Goal: Information Seeking & Learning: Learn about a topic

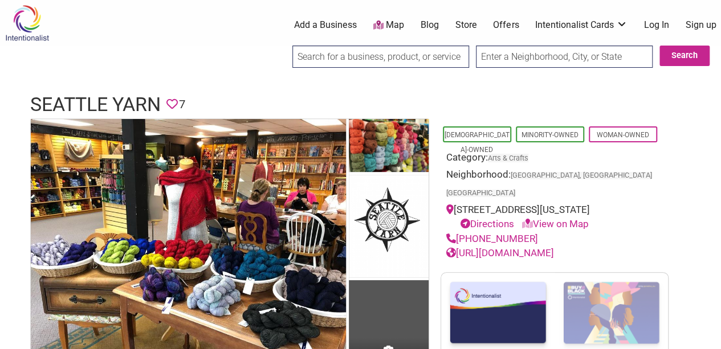
click at [22, 5] on img at bounding box center [27, 23] width 54 height 37
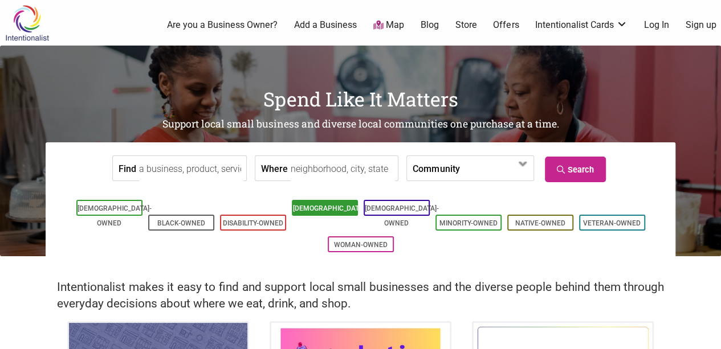
click at [341, 211] on link "[DEMOGRAPHIC_DATA]-Owned" at bounding box center [330, 216] width 74 height 23
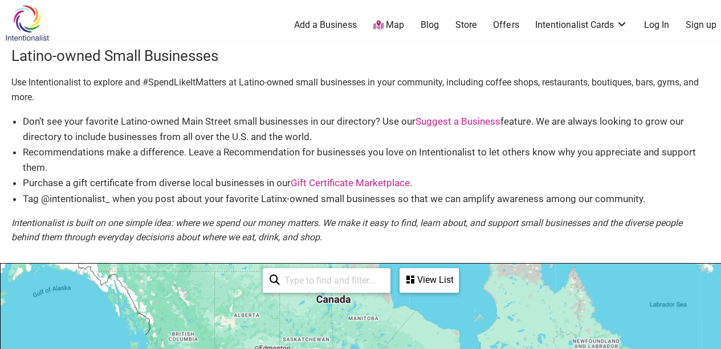
click at [604, 185] on li "Purchase a gift certificate from diverse local businesses in our Gift Certifica…" at bounding box center [366, 182] width 686 height 15
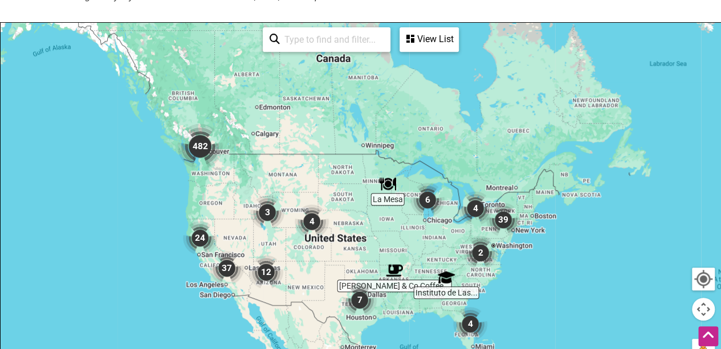
scroll to position [242, 0]
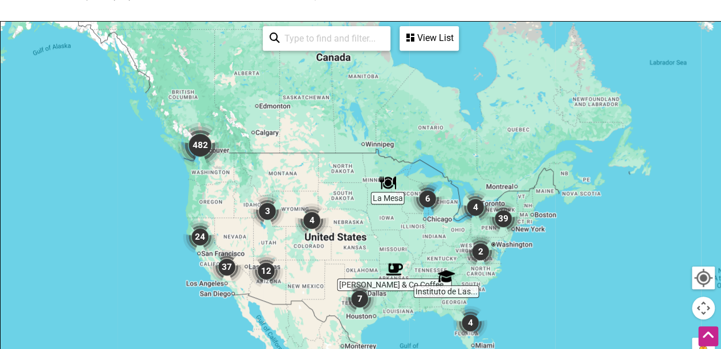
click at [324, 44] on input "search" at bounding box center [332, 38] width 104 height 22
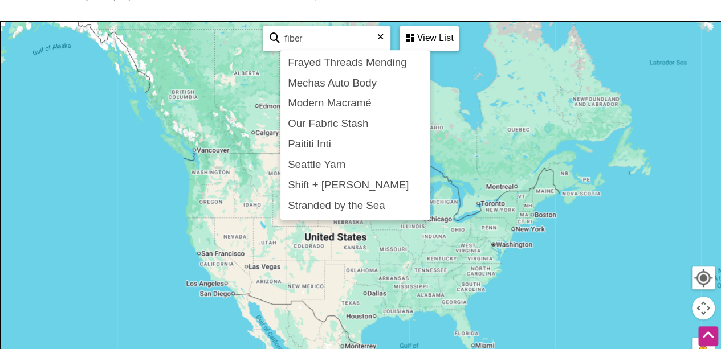
type input "fiber"
click at [408, 37] on icon at bounding box center [410, 37] width 8 height 9
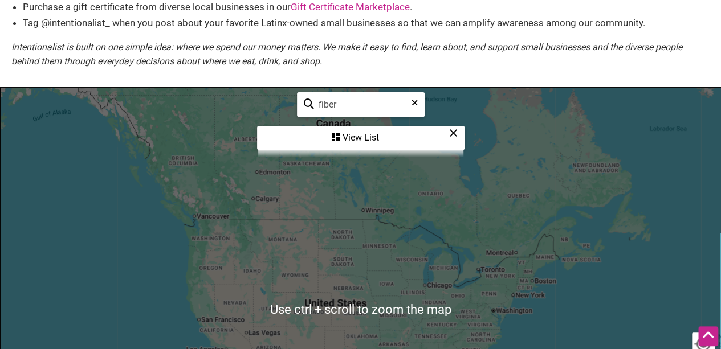
scroll to position [175, 0]
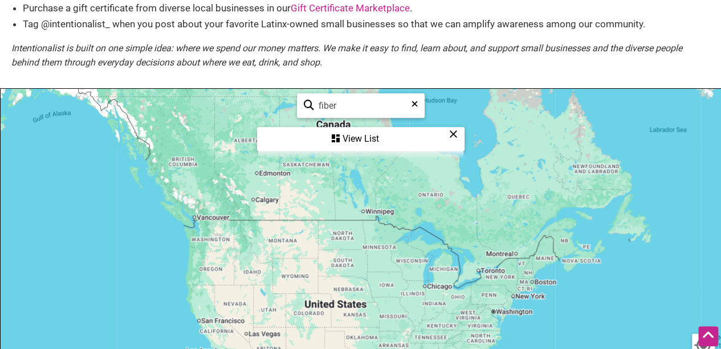
click at [412, 101] on icon at bounding box center [414, 108] width 6 height 17
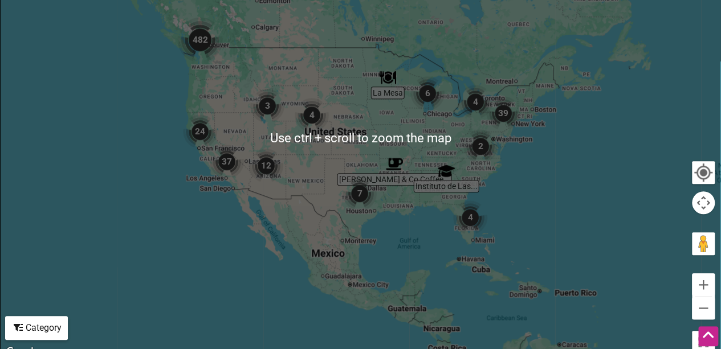
scroll to position [348, 0]
click at [28, 326] on div "Category" at bounding box center [36, 328] width 60 height 22
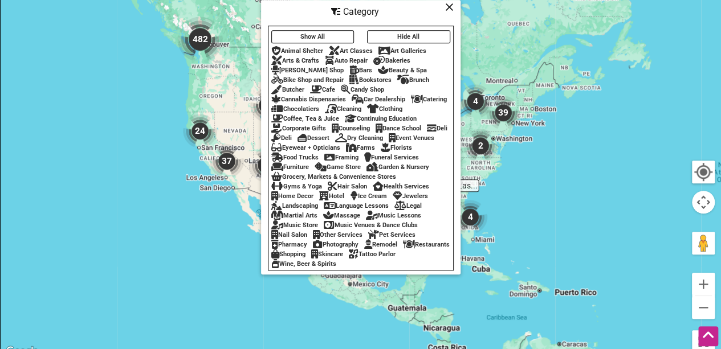
click at [295, 57] on div "Arts & Crafts" at bounding box center [295, 60] width 48 height 7
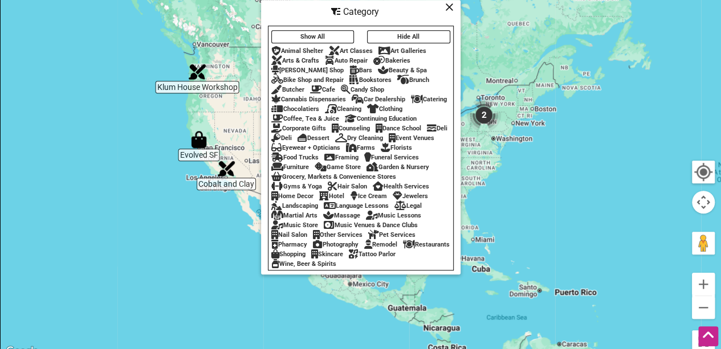
click at [543, 77] on div at bounding box center [360, 137] width 719 height 443
click at [447, 7] on icon at bounding box center [449, 7] width 9 height 1
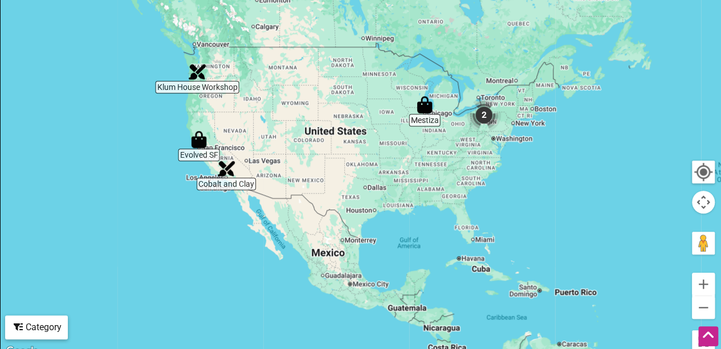
click at [193, 68] on img "Klum House Workshop" at bounding box center [197, 72] width 26 height 26
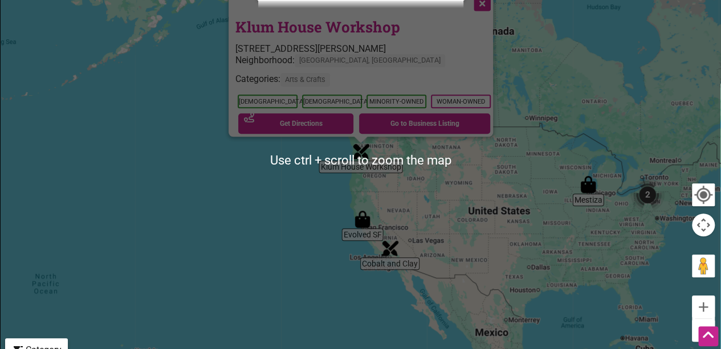
scroll to position [324, 0]
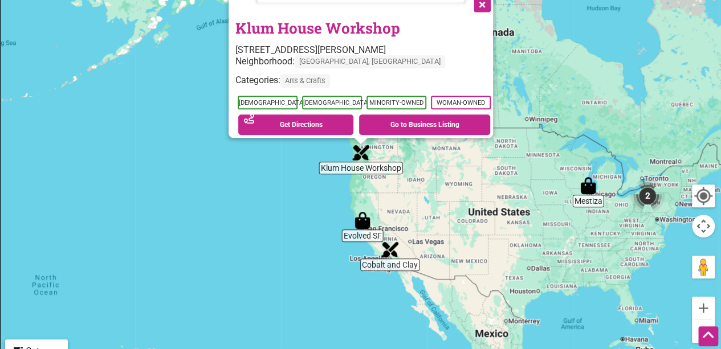
click at [365, 232] on img "Evolved SF" at bounding box center [362, 220] width 26 height 26
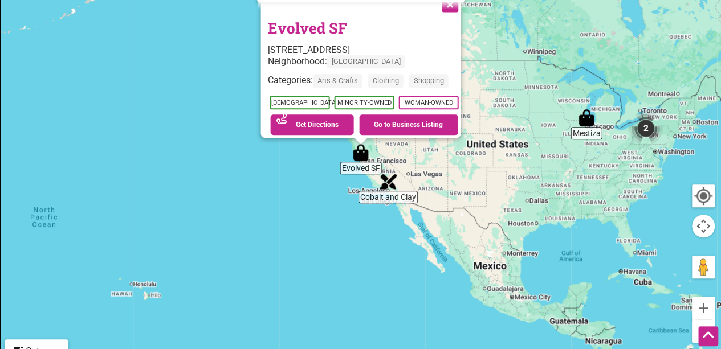
click at [401, 200] on div "To navigate, press the arrow keys. Evolved SF 3067 24th St, San Francisco, CA 9…" at bounding box center [360, 161] width 719 height 443
click at [582, 122] on img "Mestiza" at bounding box center [586, 118] width 26 height 26
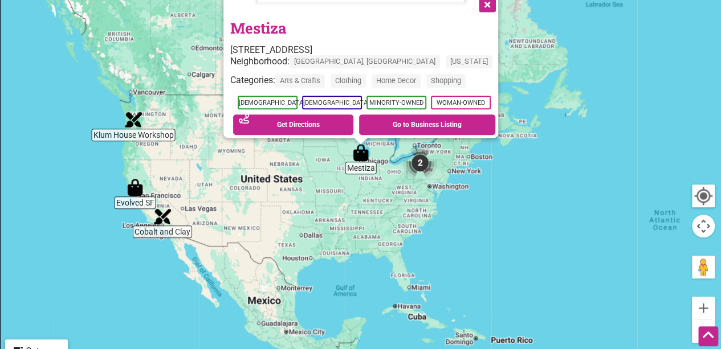
click at [414, 162] on img "2" at bounding box center [419, 162] width 43 height 43
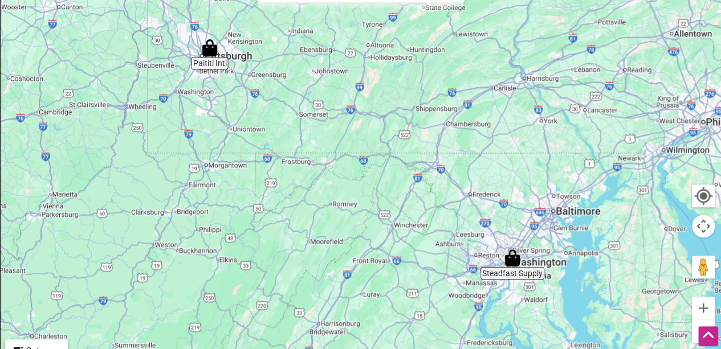
click at [206, 47] on img "Paititi Inti" at bounding box center [210, 48] width 26 height 26
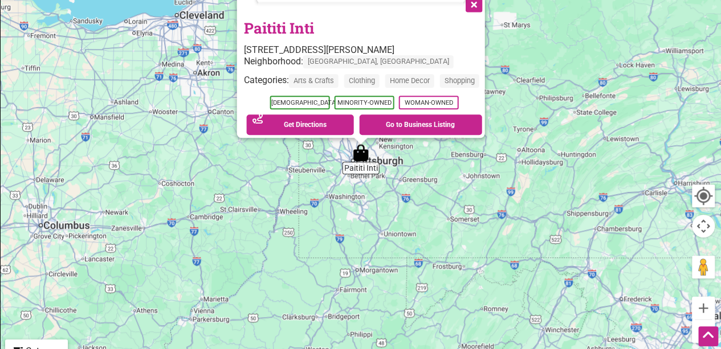
click at [481, 6] on button "Close" at bounding box center [472, 3] width 28 height 28
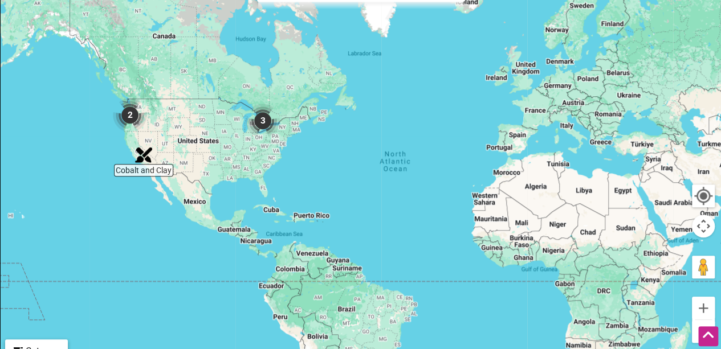
click at [30, 345] on div "Category" at bounding box center [36, 352] width 60 height 22
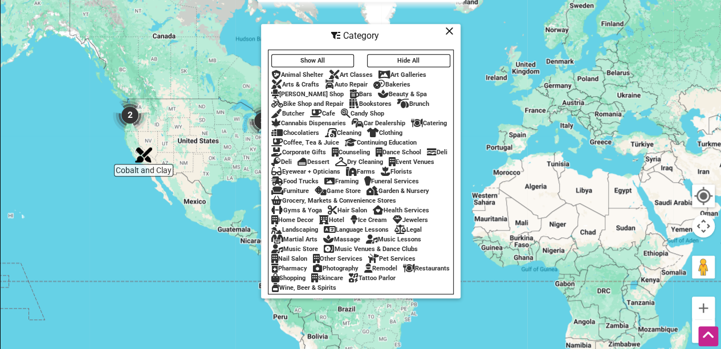
click at [343, 280] on div "Show All Hide All Animal Shelter Art Classes Art Galleries Arts & Crafts Auto R…" at bounding box center [360, 172] width 185 height 242
click at [414, 54] on button "Hide All" at bounding box center [408, 60] width 83 height 13
click at [305, 282] on div "Shopping" at bounding box center [288, 278] width 34 height 7
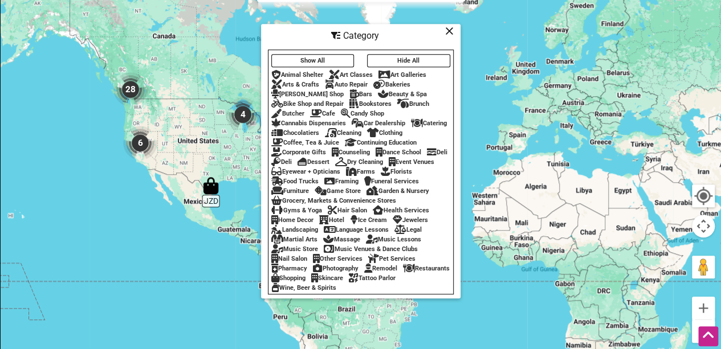
click at [352, 71] on div "Art Classes" at bounding box center [351, 74] width 44 height 7
click at [451, 31] on icon at bounding box center [449, 31] width 9 height 1
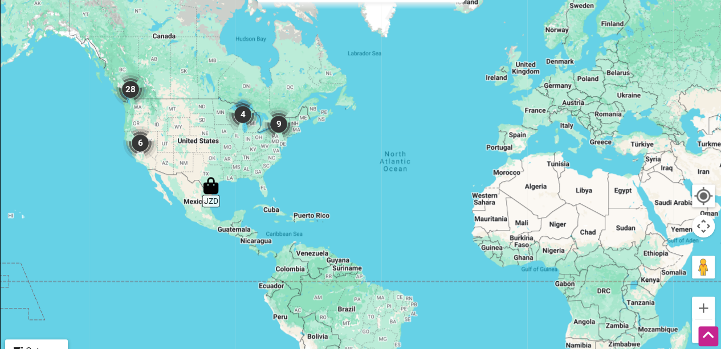
click at [133, 92] on img "28" at bounding box center [130, 89] width 43 height 43
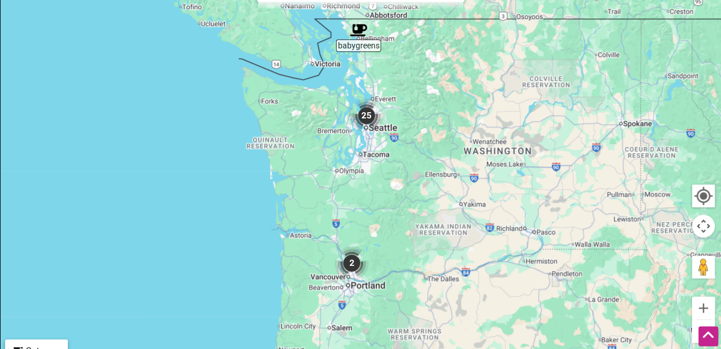
click at [369, 114] on img "25" at bounding box center [366, 115] width 43 height 43
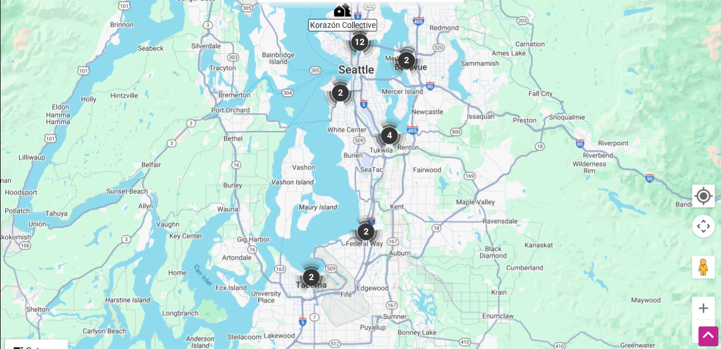
click at [341, 12] on img "Korazón Collective" at bounding box center [342, 10] width 26 height 26
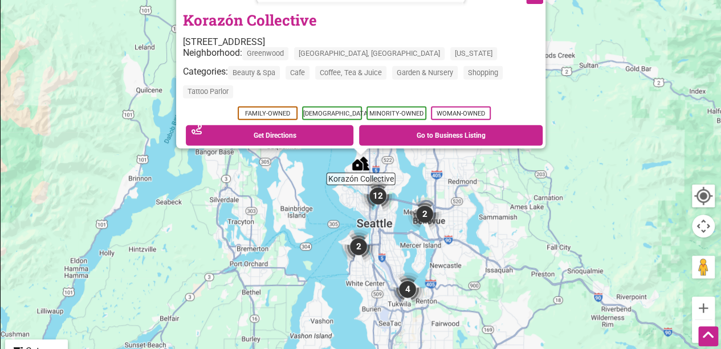
click at [428, 211] on img "2" at bounding box center [424, 214] width 43 height 43
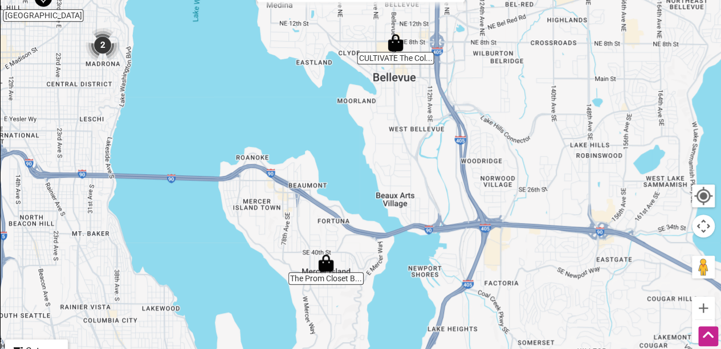
click at [103, 36] on img "2" at bounding box center [102, 44] width 43 height 43
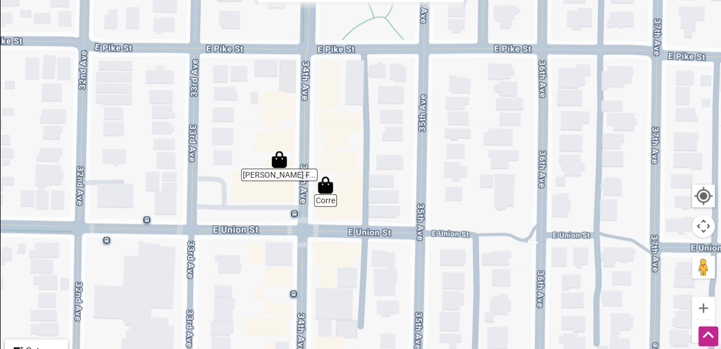
click at [710, 199] on div at bounding box center [703, 196] width 21 height 21
click at [694, 328] on button "Zoom out" at bounding box center [703, 331] width 23 height 23
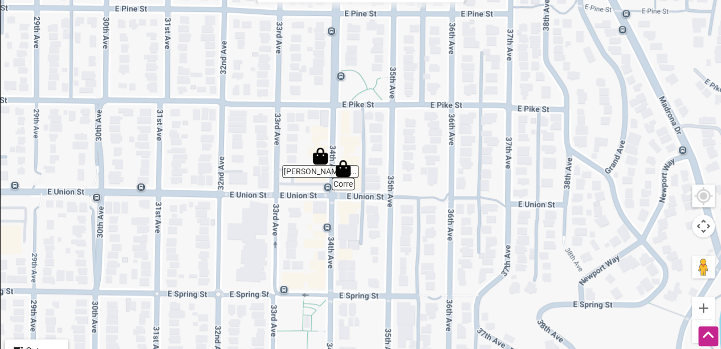
click at [694, 328] on button "Zoom out" at bounding box center [703, 331] width 23 height 23
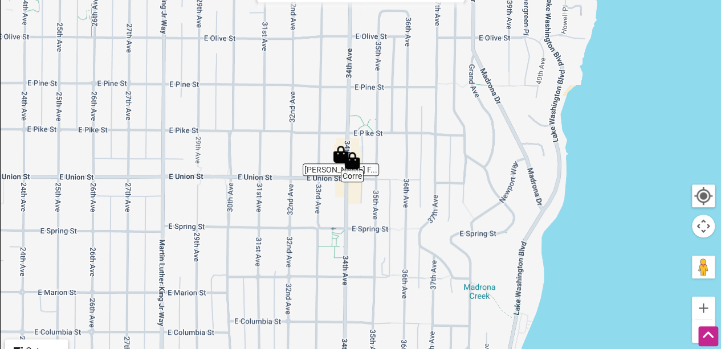
click at [694, 328] on button "Zoom out" at bounding box center [703, 331] width 23 height 23
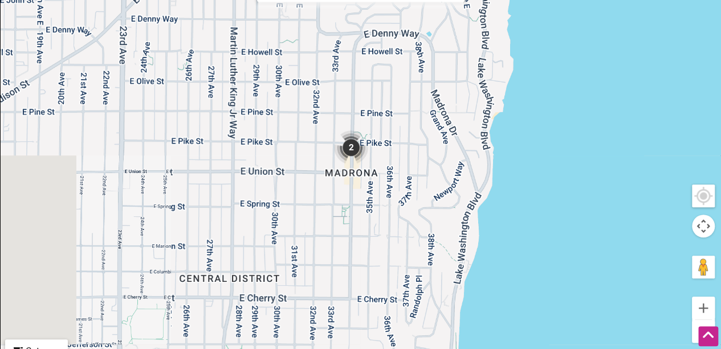
click at [694, 328] on button "Zoom out" at bounding box center [703, 331] width 23 height 23
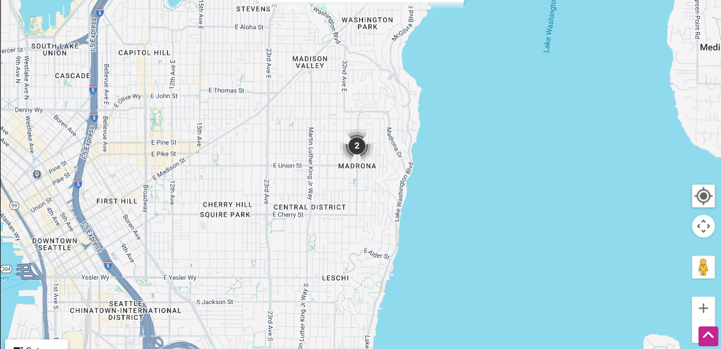
click at [694, 328] on button "Zoom out" at bounding box center [703, 331] width 23 height 23
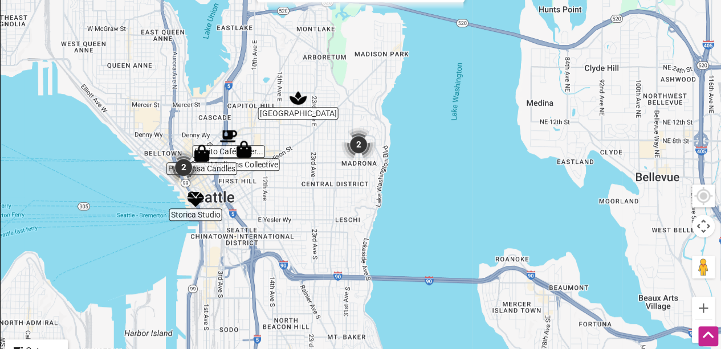
click at [694, 328] on button "Zoom out" at bounding box center [703, 331] width 23 height 23
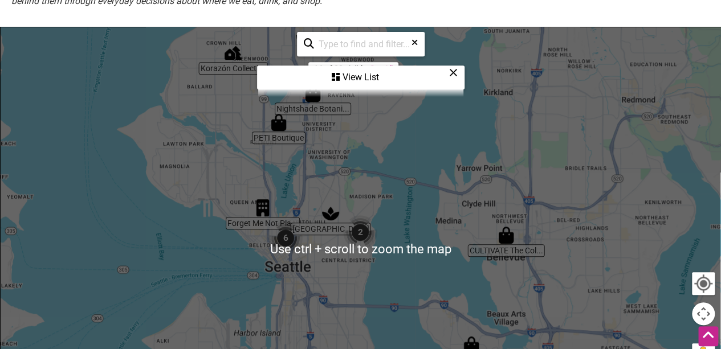
scroll to position [236, 0]
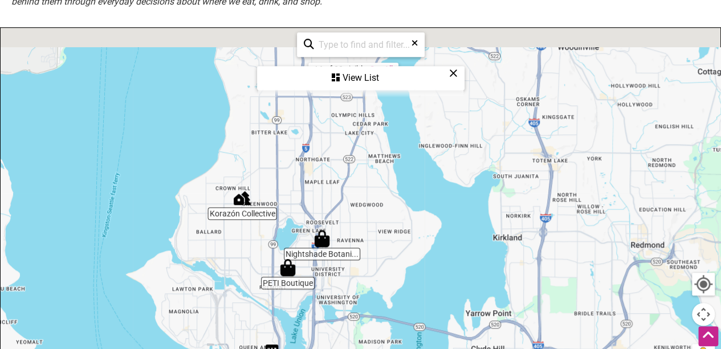
drag, startPoint x: 404, startPoint y: 160, endPoint x: 411, endPoint y: 312, distance: 152.2
click at [411, 312] on div "To navigate, press the arrow keys." at bounding box center [360, 249] width 719 height 443
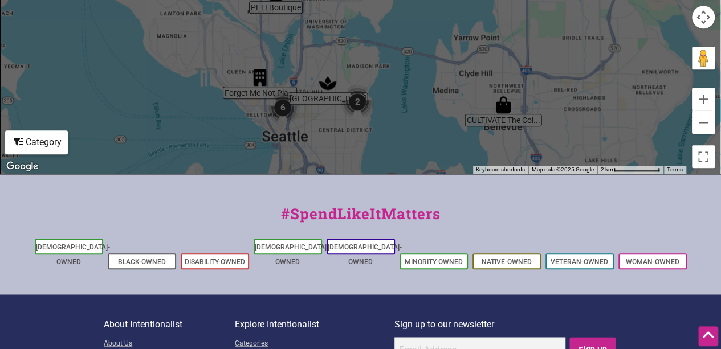
scroll to position [554, 0]
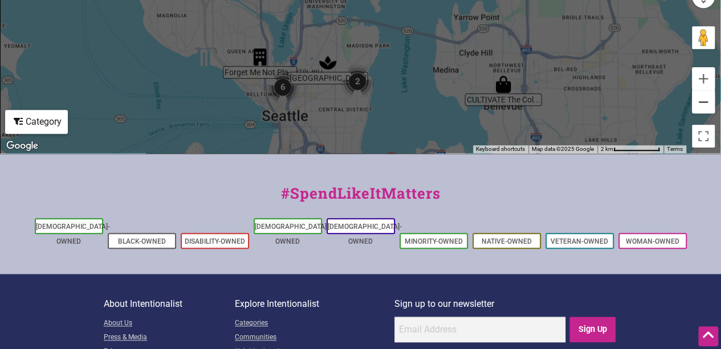
click at [702, 99] on button "Zoom out" at bounding box center [703, 102] width 23 height 23
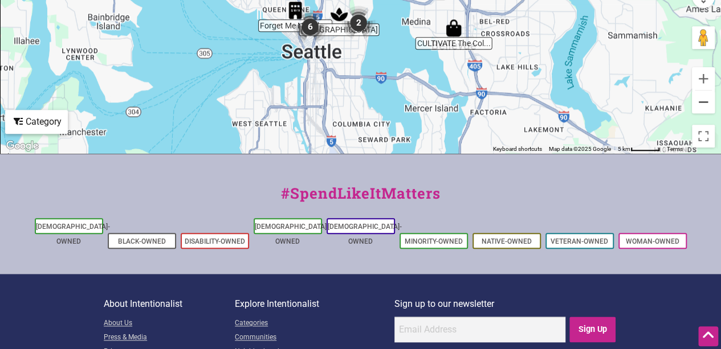
click at [702, 99] on button "Zoom out" at bounding box center [703, 102] width 23 height 23
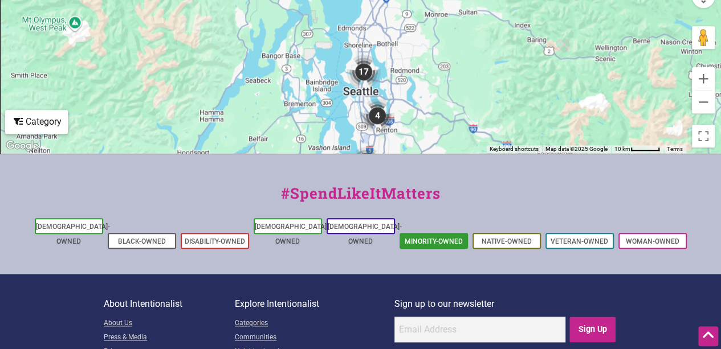
drag, startPoint x: 399, startPoint y: 72, endPoint x: 406, endPoint y: 227, distance: 155.7
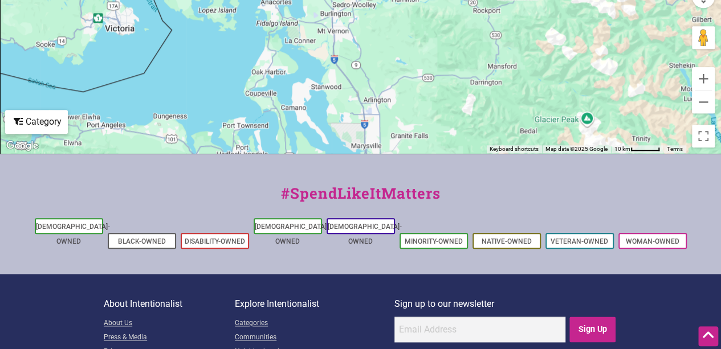
drag, startPoint x: 439, startPoint y: 111, endPoint x: 414, endPoint y: 291, distance: 181.7
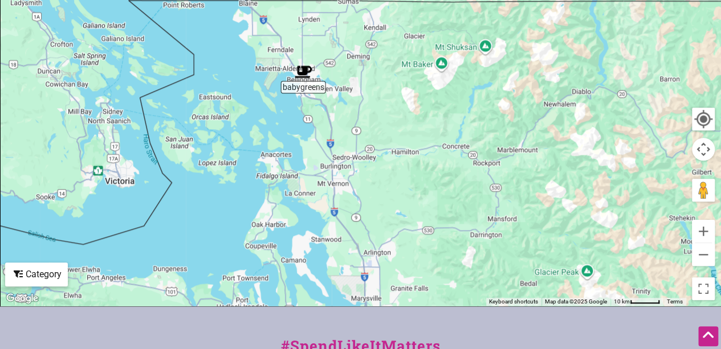
scroll to position [392, 0]
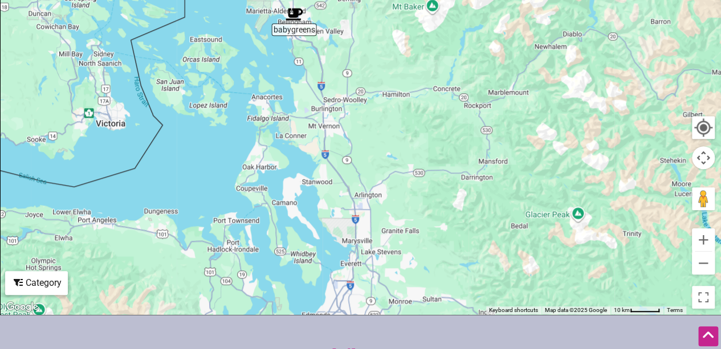
drag, startPoint x: 395, startPoint y: 169, endPoint x: 376, endPoint y: 96, distance: 75.4
click at [376, 96] on div "To navigate, press the arrow keys." at bounding box center [360, 92] width 719 height 443
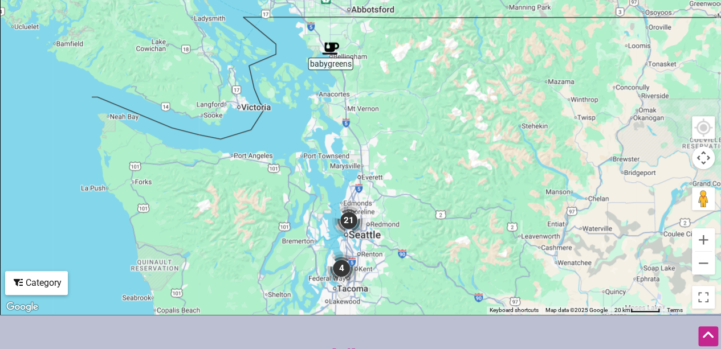
click at [349, 222] on img "21" at bounding box center [348, 220] width 43 height 43
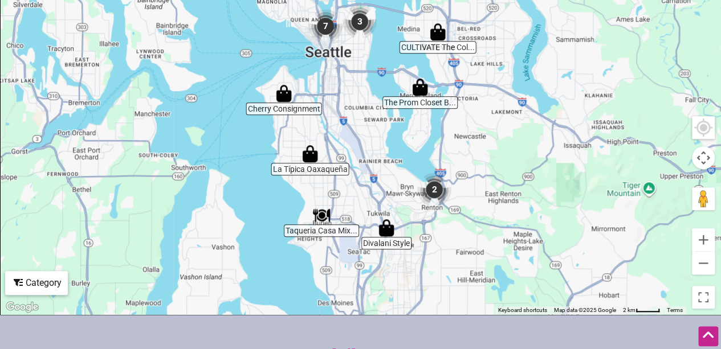
click at [308, 155] on img "La Típica Oaxaqueña" at bounding box center [310, 154] width 26 height 26
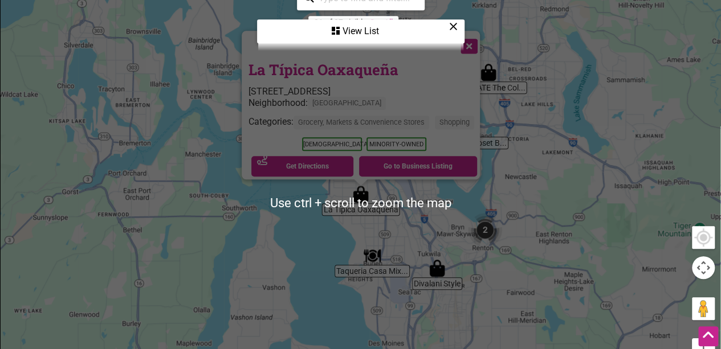
scroll to position [280, 0]
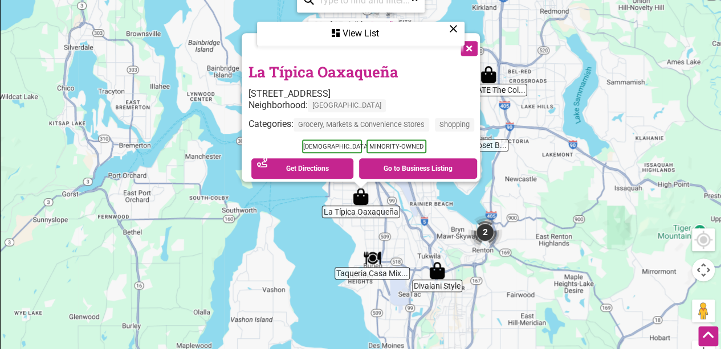
click at [381, 30] on div "View List" at bounding box center [360, 34] width 205 height 22
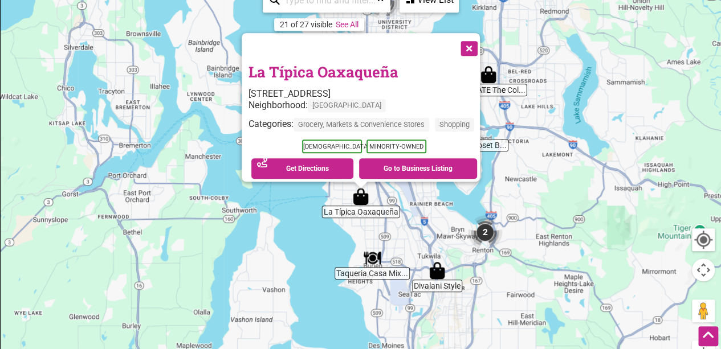
click at [336, 22] on link "See All" at bounding box center [347, 24] width 23 height 9
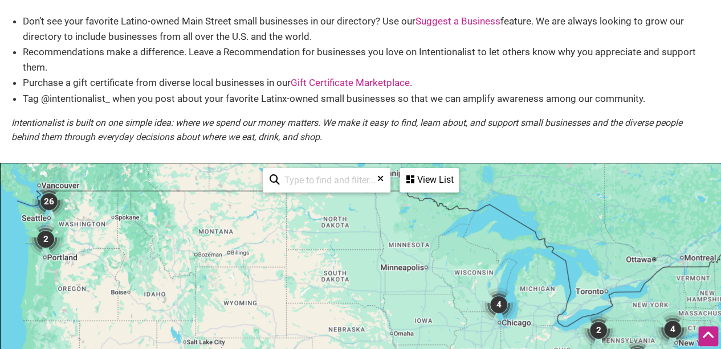
scroll to position [99, 0]
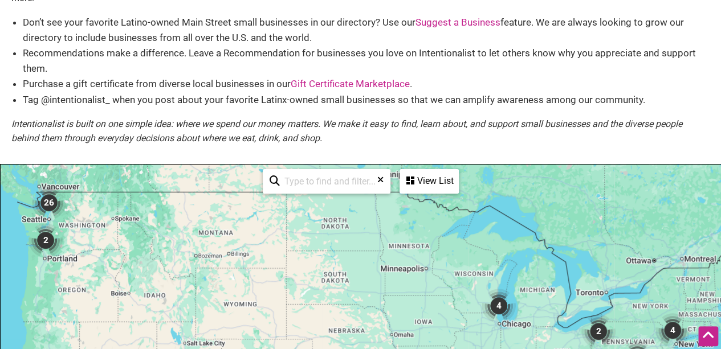
click at [420, 179] on div "View List" at bounding box center [428, 181] width 57 height 22
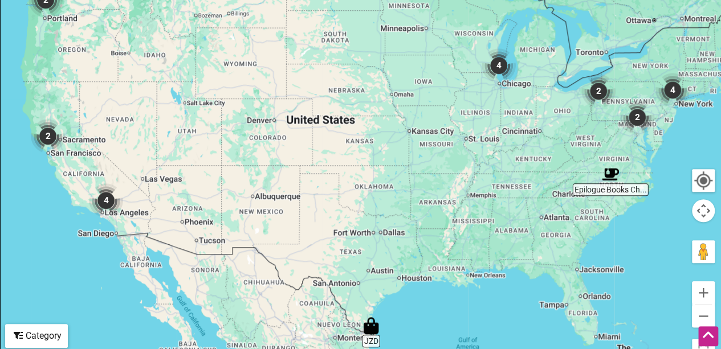
scroll to position [341, 0]
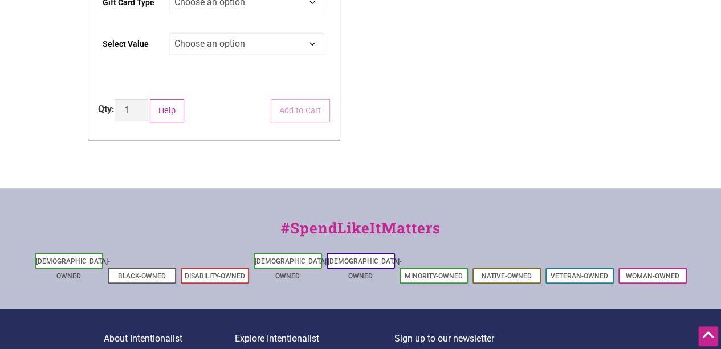
scroll to position [427, 0]
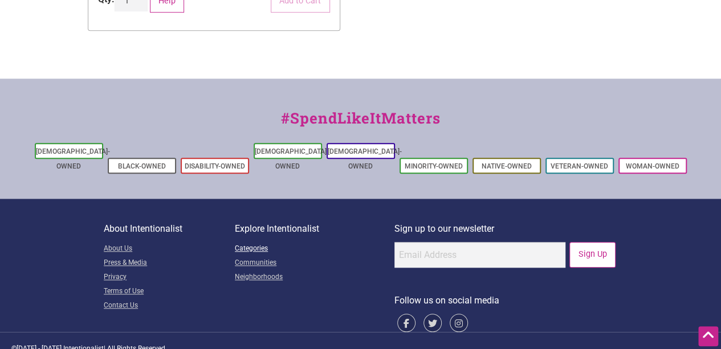
click at [253, 242] on link "Categories" at bounding box center [315, 249] width 160 height 14
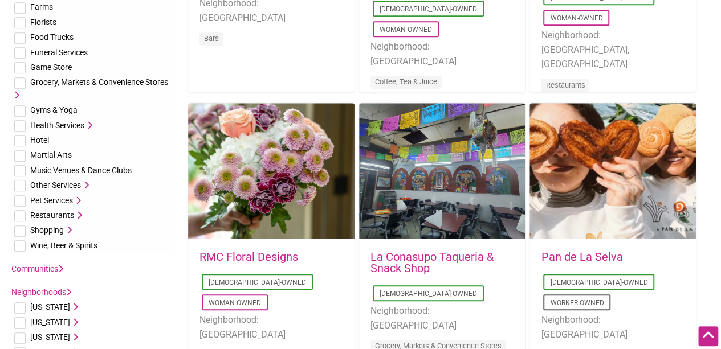
scroll to position [305, 0]
click at [72, 225] on li "Shopping Arts & Crafts Bookstores Candy Shop [GEOGRAPHIC_DATA] Clothing Eyewear…" at bounding box center [92, 229] width 163 height 15
click at [65, 233] on icon at bounding box center [68, 230] width 8 height 8
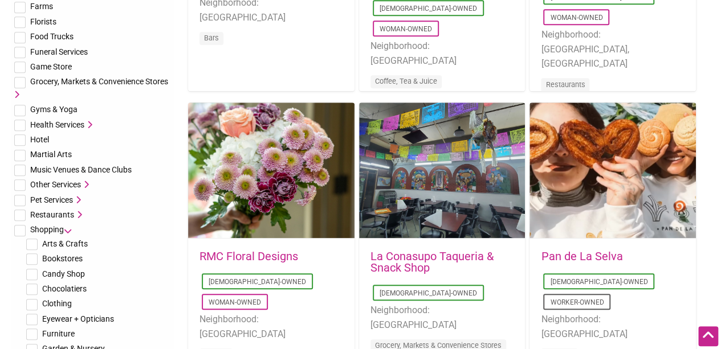
click at [72, 246] on span "Arts & Crafts" at bounding box center [65, 243] width 46 height 9
click at [32, 245] on input "checkbox" at bounding box center [31, 244] width 11 height 11
checkbox input "true"
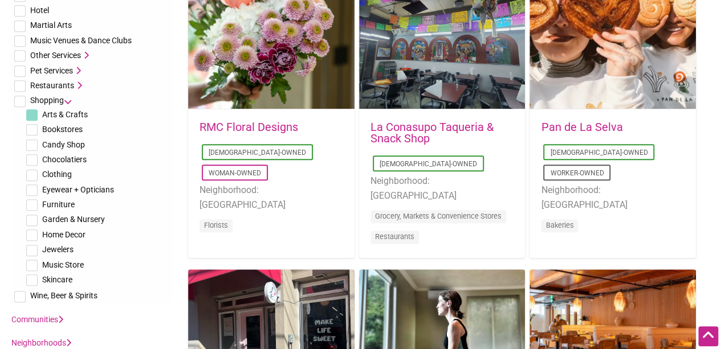
scroll to position [435, 0]
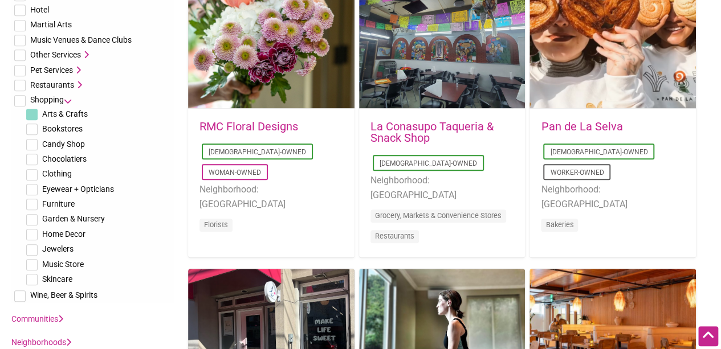
click at [90, 55] on li "Other Services Art Classes Auto Repair Bike Shop and Repair Cleaning Continuing…" at bounding box center [92, 54] width 163 height 15
click at [85, 52] on icon at bounding box center [85, 55] width 8 height 8
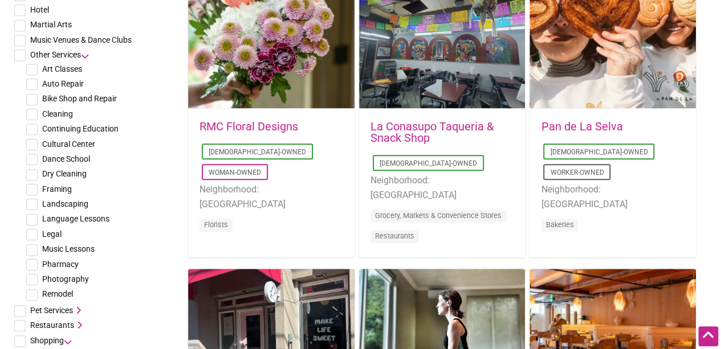
click at [30, 71] on input "checkbox" at bounding box center [31, 69] width 11 height 11
checkbox input "true"
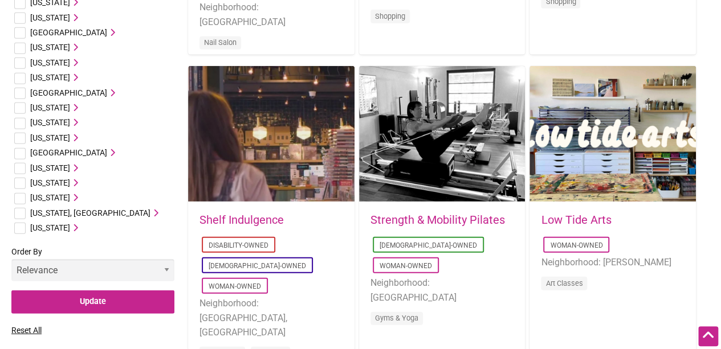
scroll to position [1527, 0]
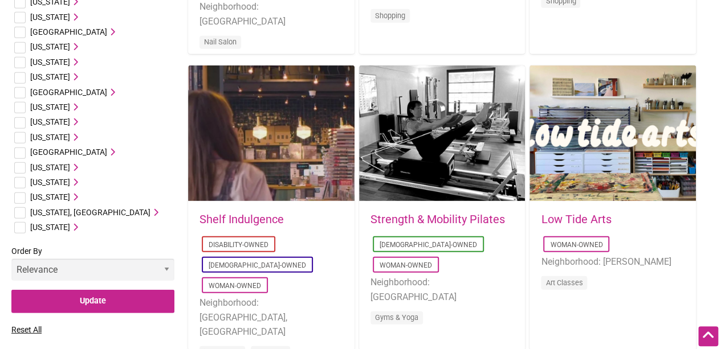
click at [19, 198] on input "checkbox" at bounding box center [19, 198] width 11 height 11
checkbox input "true"
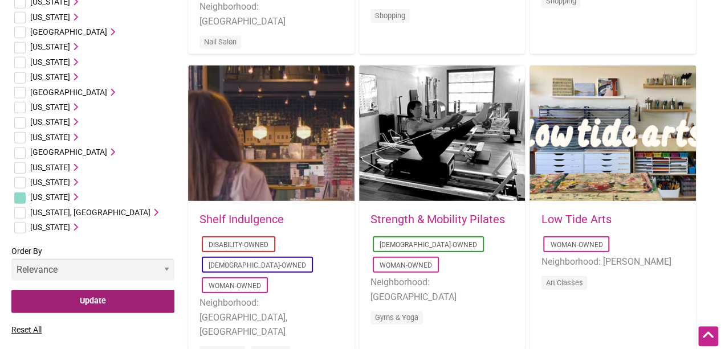
click at [99, 303] on input "Update" at bounding box center [92, 301] width 163 height 23
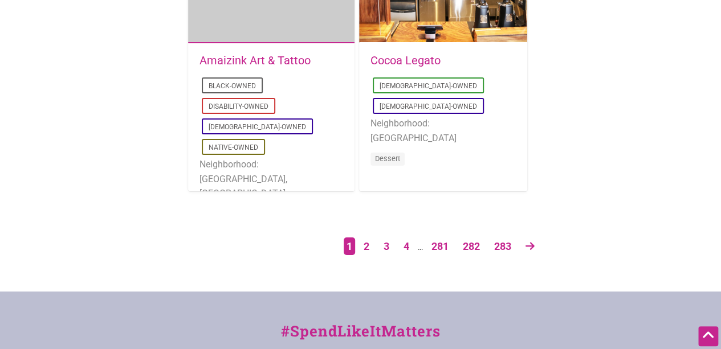
scroll to position [1983, 0]
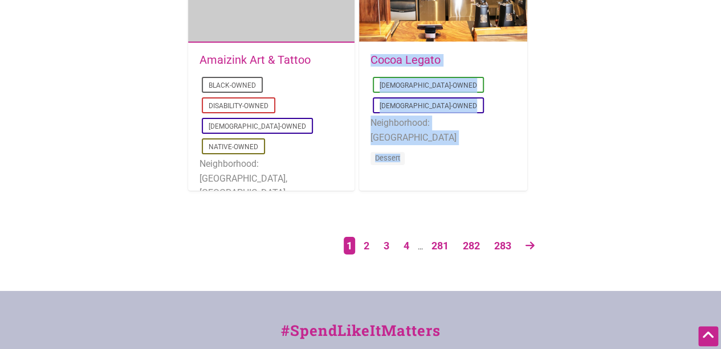
drag, startPoint x: 175, startPoint y: 191, endPoint x: 602, endPoint y: 114, distance: 432.9
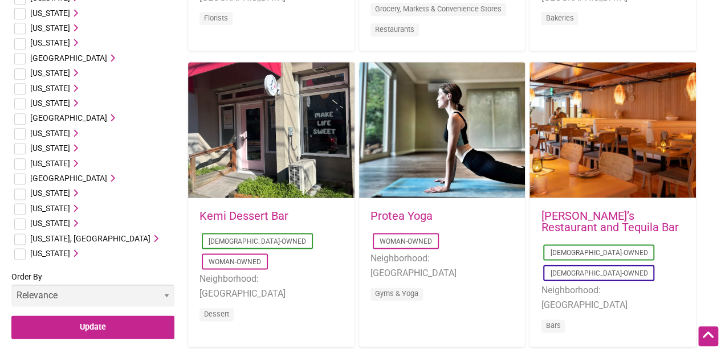
scroll to position [643, 0]
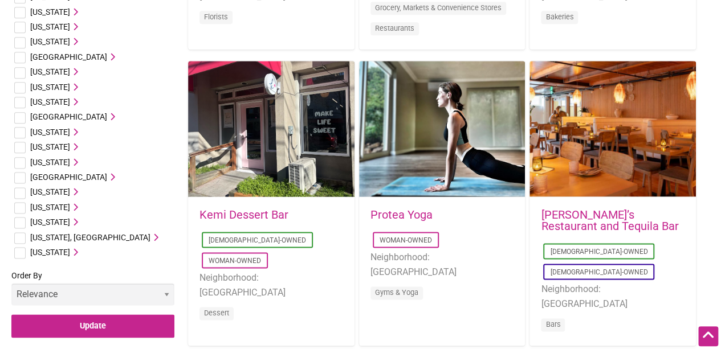
click at [78, 220] on icon at bounding box center [74, 222] width 8 height 8
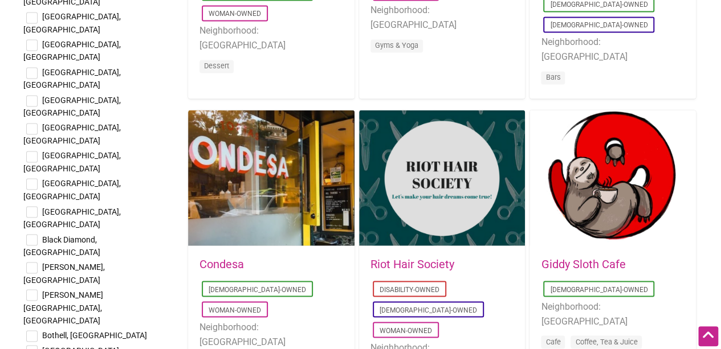
scroll to position [891, 0]
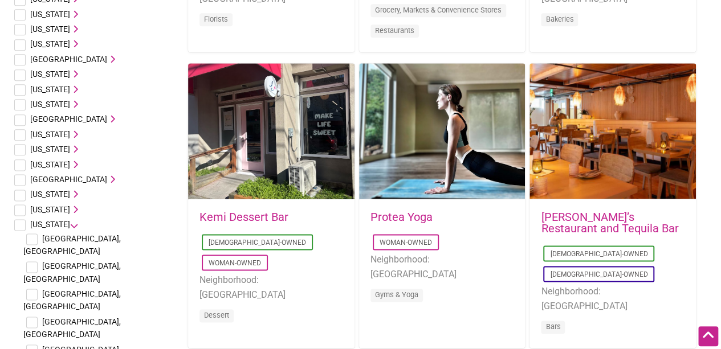
scroll to position [636, 0]
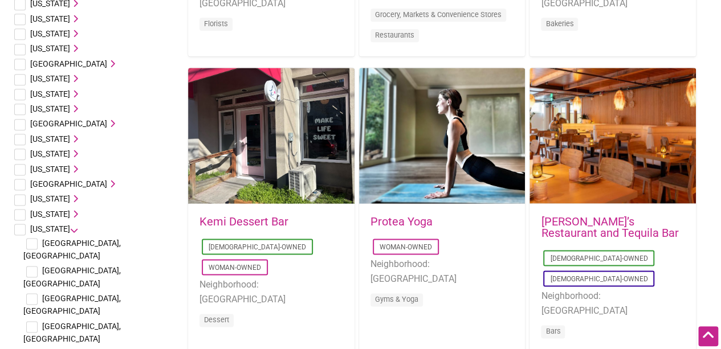
click at [18, 227] on input "checkbox" at bounding box center [19, 229] width 11 height 11
checkbox input "true"
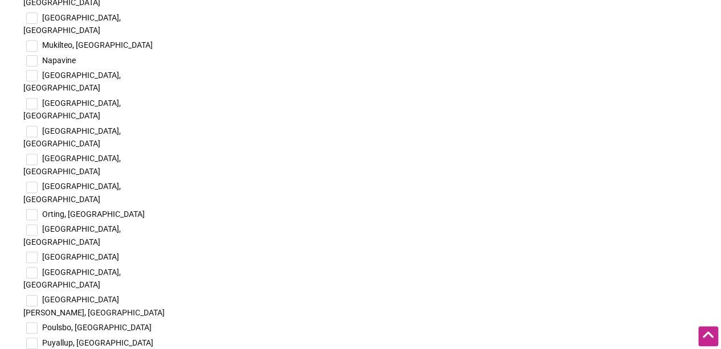
scroll to position [2355, 0]
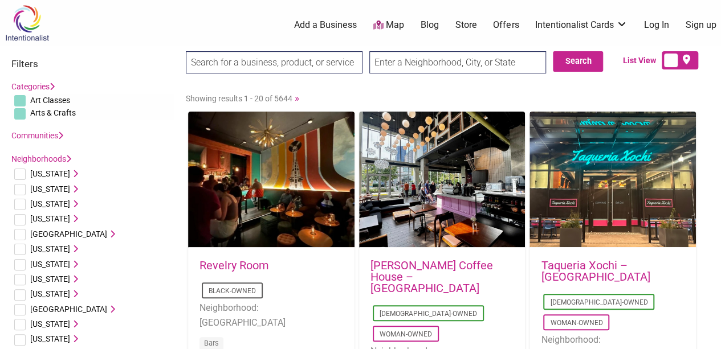
click at [38, 132] on link "Communities" at bounding box center [37, 135] width 52 height 9
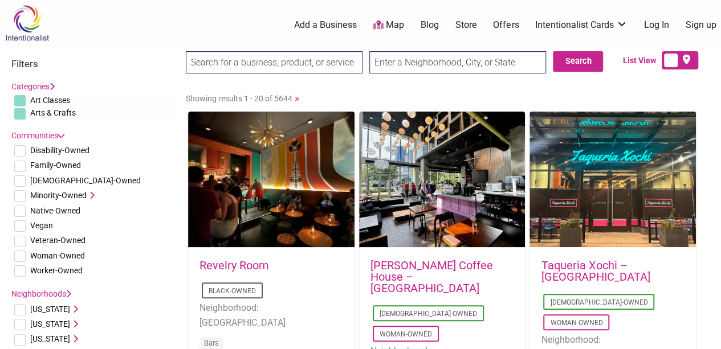
click at [93, 194] on icon at bounding box center [91, 195] width 8 height 8
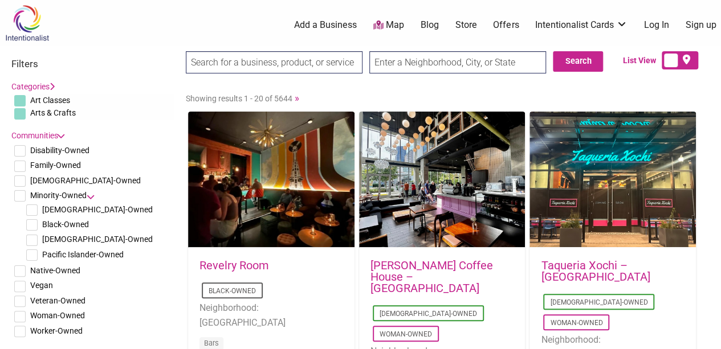
click at [31, 242] on input "checkbox" at bounding box center [31, 240] width 11 height 11
checkbox input "true"
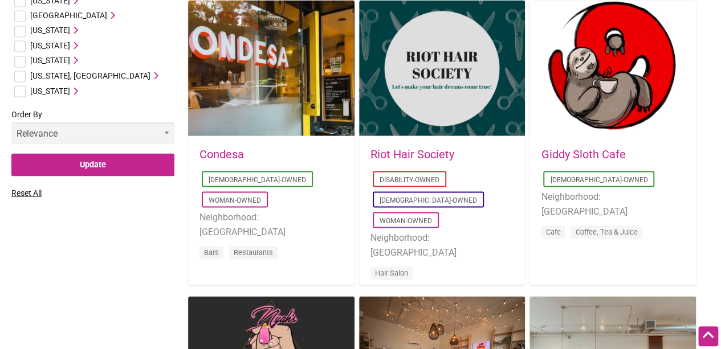
scroll to position [995, 0]
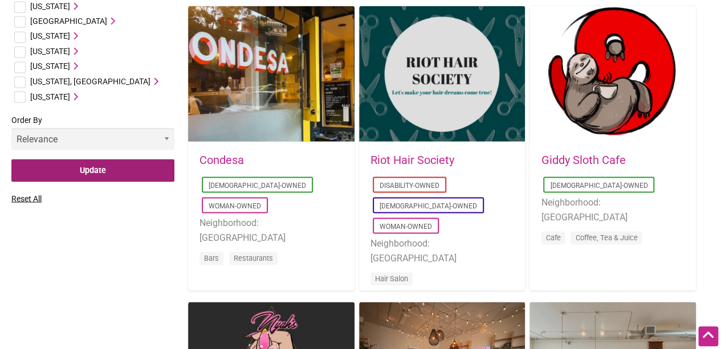
click at [114, 169] on input "Update" at bounding box center [92, 170] width 163 height 23
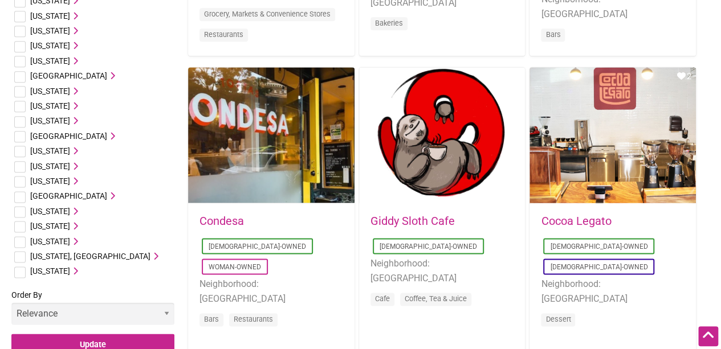
scroll to position [637, 0]
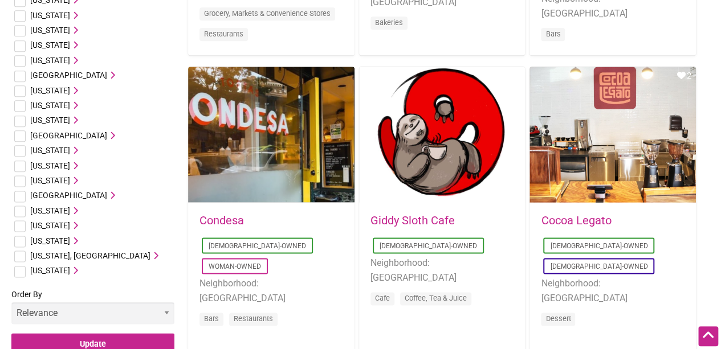
click at [74, 239] on icon at bounding box center [74, 241] width 8 height 8
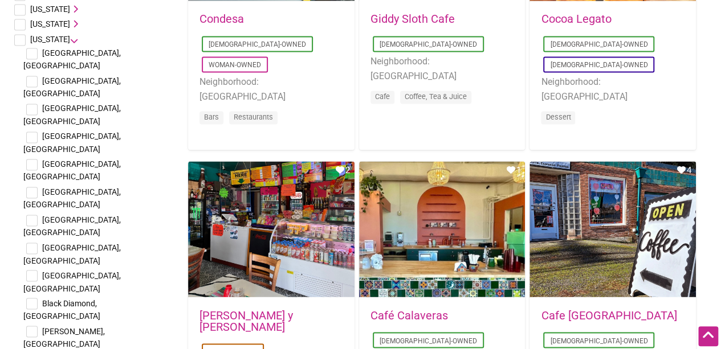
scroll to position [841, 0]
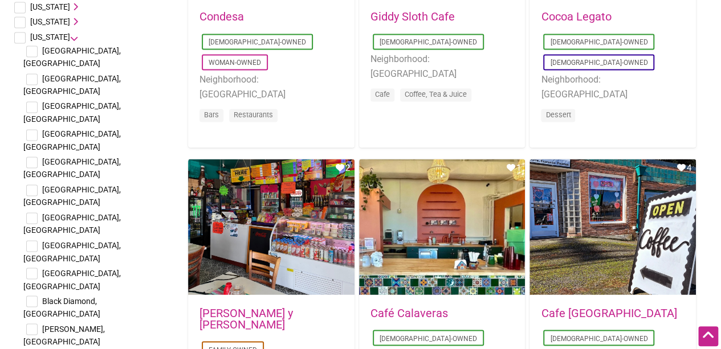
checkbox input "true"
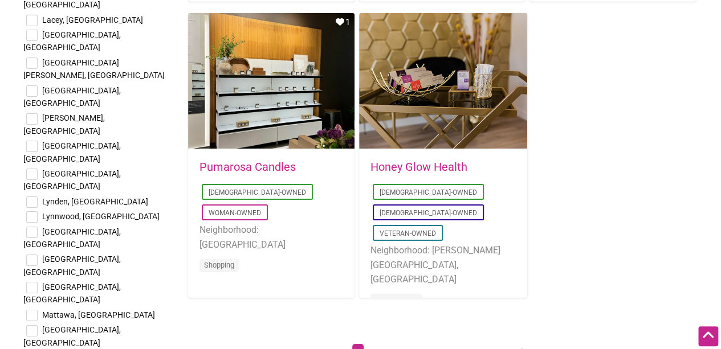
scroll to position [1880, 0]
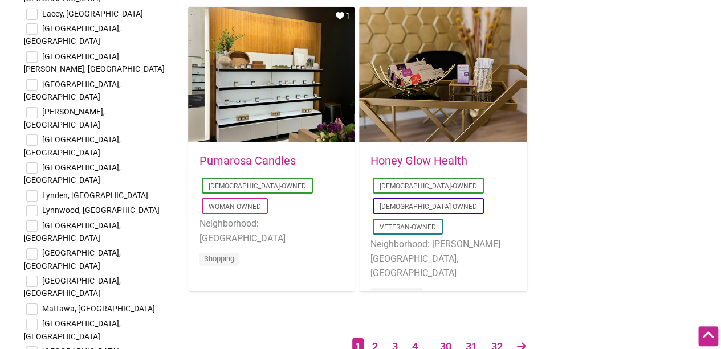
checkbox input "true"
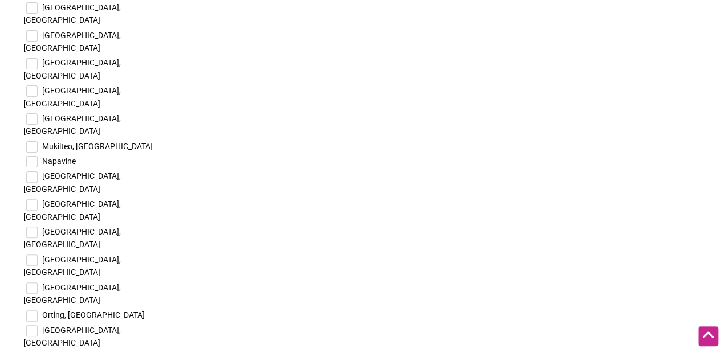
scroll to position [2258, 0]
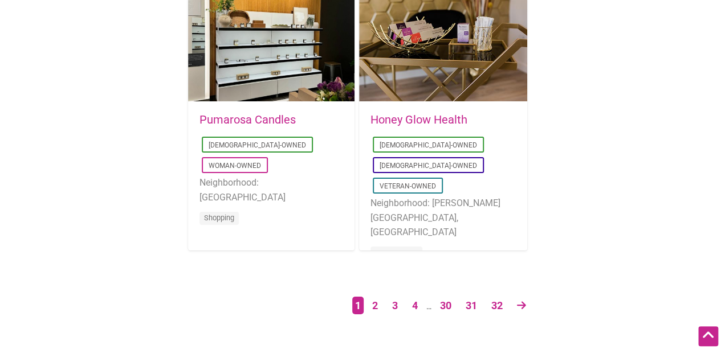
scroll to position [1924, 0]
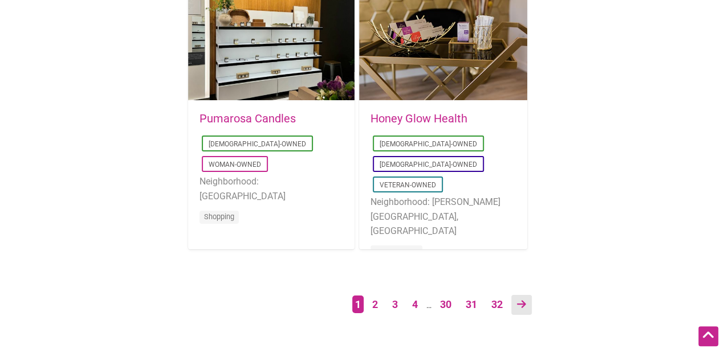
click at [518, 305] on icon at bounding box center [521, 304] width 9 height 10
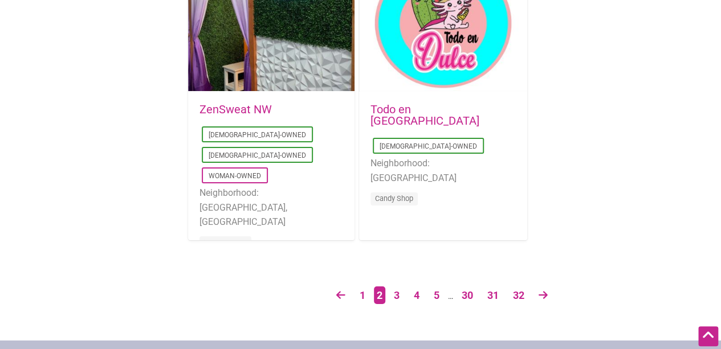
scroll to position [1934, 0]
click at [537, 293] on link at bounding box center [543, 295] width 21 height 20
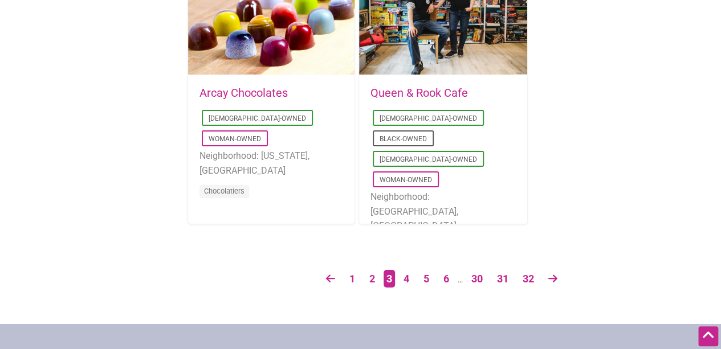
scroll to position [1950, 0]
click at [543, 281] on ul "1 2 3 4 5 6 … 30 31 32" at bounding box center [442, 279] width 512 height 20
click at [553, 279] on icon at bounding box center [552, 278] width 9 height 10
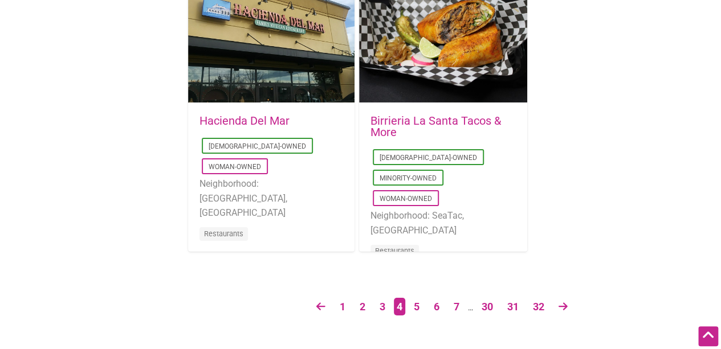
scroll to position [1923, 0]
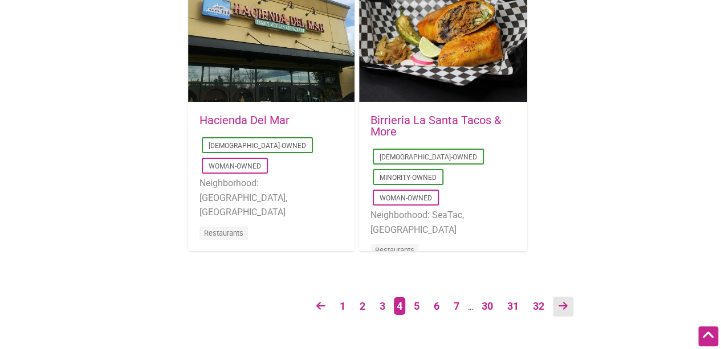
click at [559, 303] on link at bounding box center [563, 307] width 21 height 20
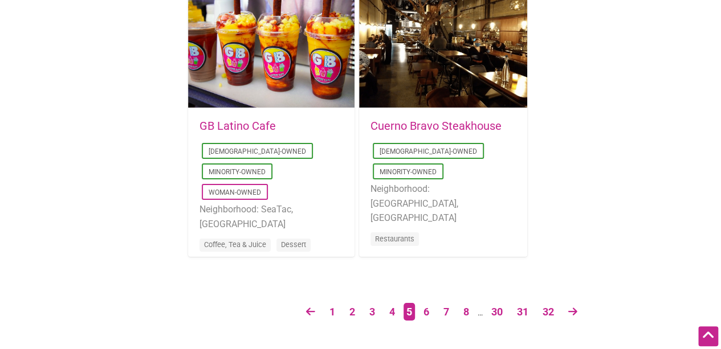
scroll to position [1919, 0]
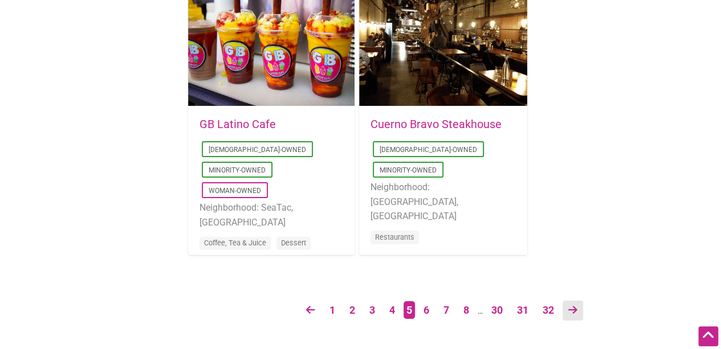
click at [573, 310] on icon at bounding box center [572, 310] width 9 height 10
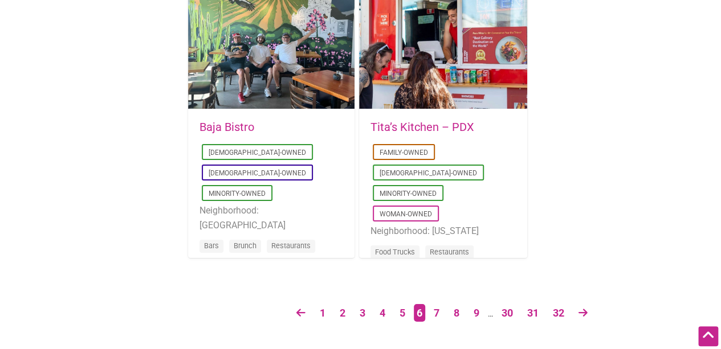
scroll to position [1916, 0]
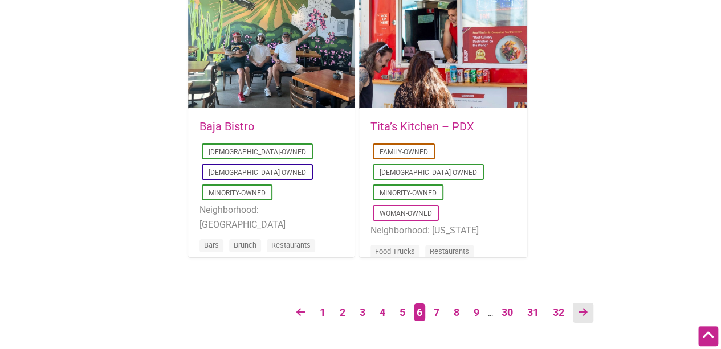
click at [581, 313] on icon at bounding box center [582, 312] width 9 height 10
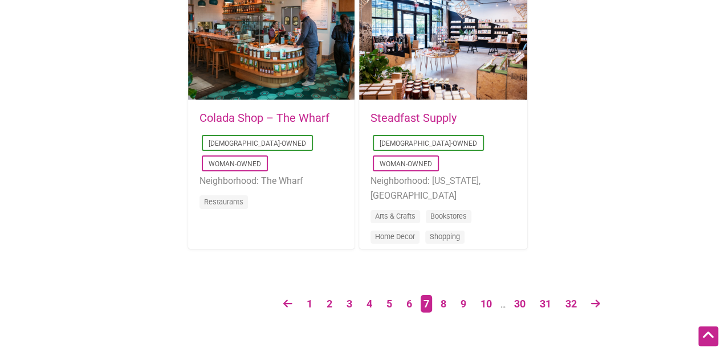
scroll to position [1925, 0]
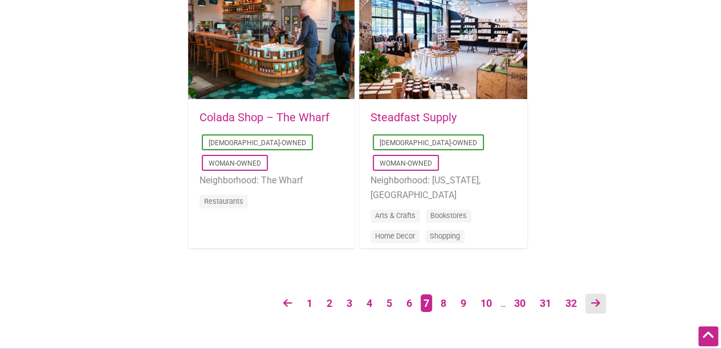
click at [604, 301] on link at bounding box center [595, 304] width 21 height 20
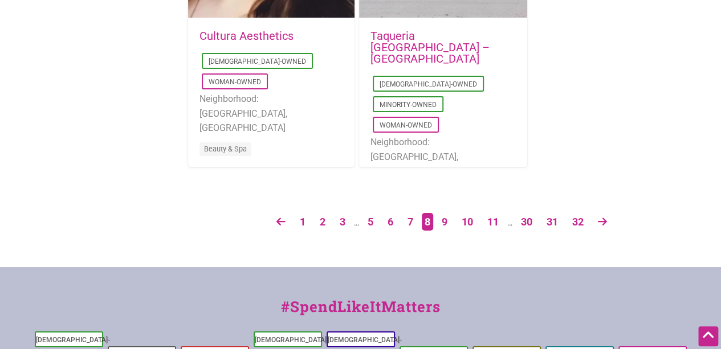
scroll to position [2009, 0]
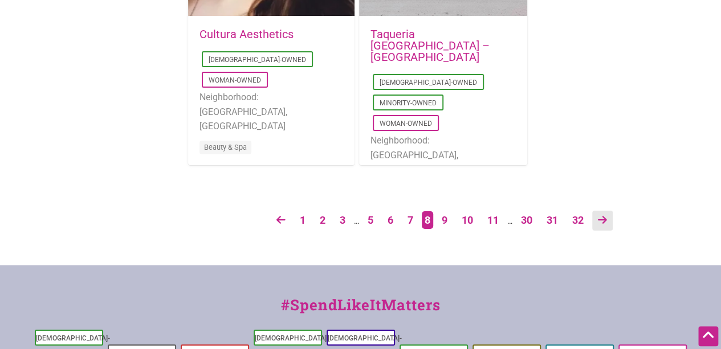
click at [604, 215] on icon at bounding box center [602, 220] width 9 height 10
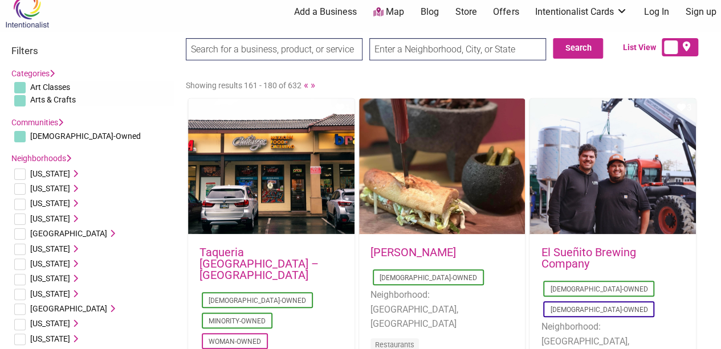
scroll to position [11, 0]
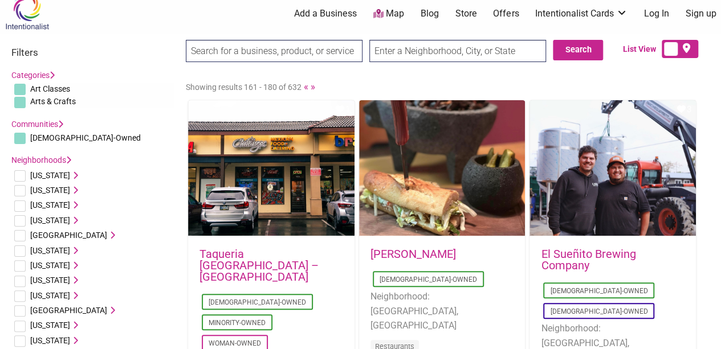
click at [243, 51] on input "search" at bounding box center [274, 51] width 177 height 22
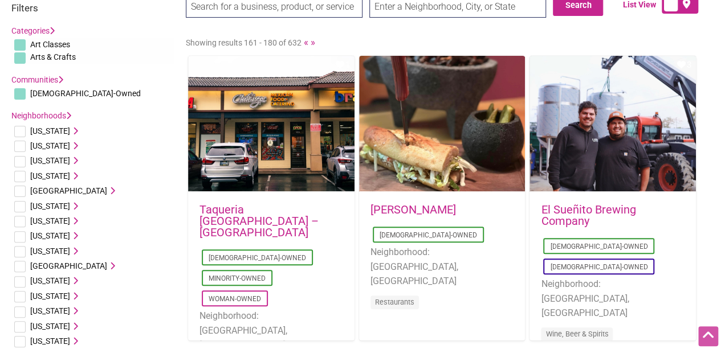
scroll to position [0, 0]
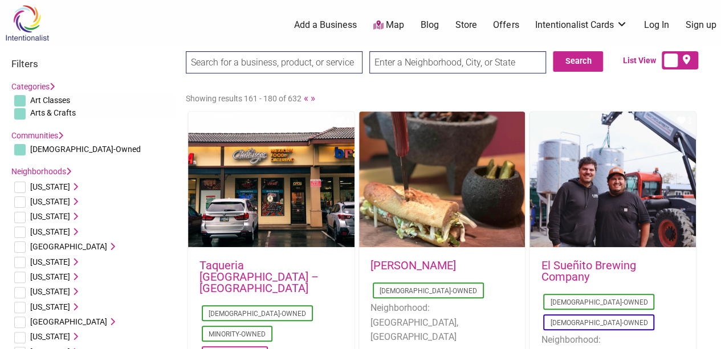
click at [24, 148] on input "checkbox" at bounding box center [19, 149] width 11 height 11
checkbox input "false"
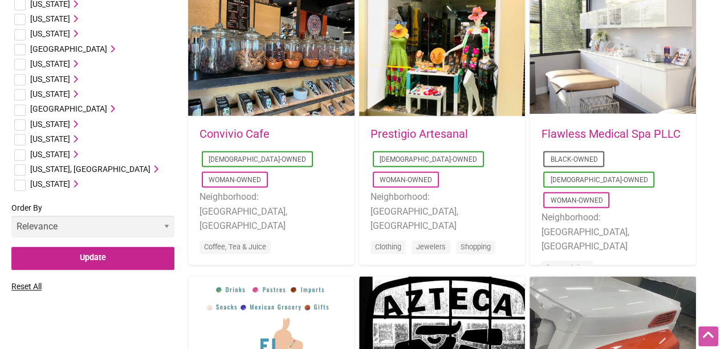
scroll to position [747, 0]
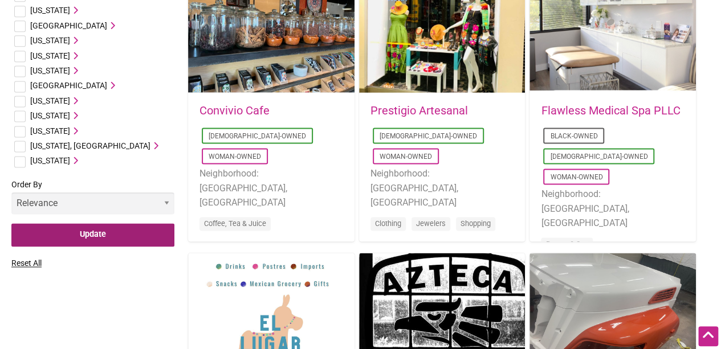
click at [83, 237] on input "Update" at bounding box center [92, 234] width 163 height 23
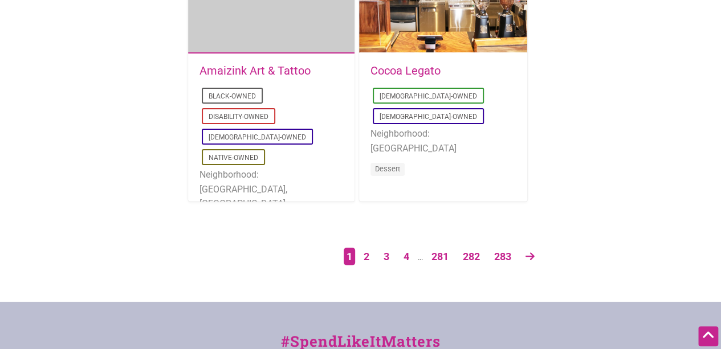
scroll to position [1973, 0]
click at [527, 251] on icon at bounding box center [529, 256] width 9 height 10
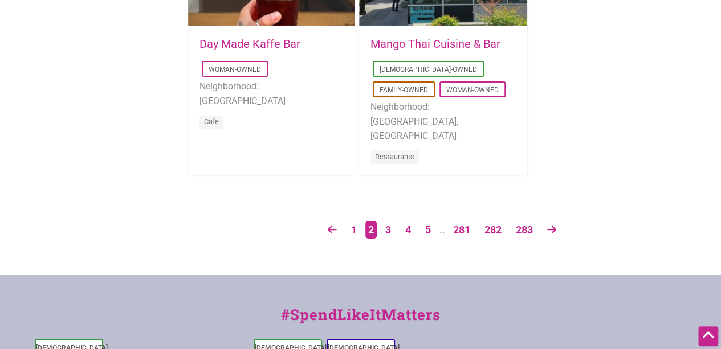
scroll to position [2000, 0]
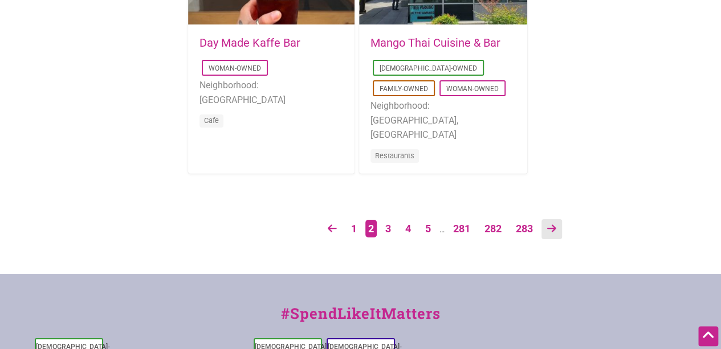
click at [549, 224] on icon at bounding box center [551, 228] width 9 height 10
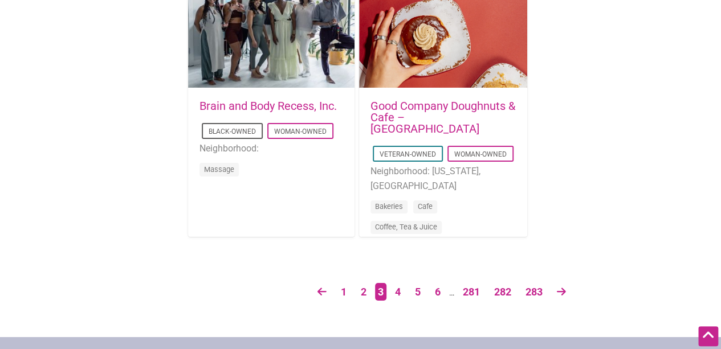
scroll to position [1938, 0]
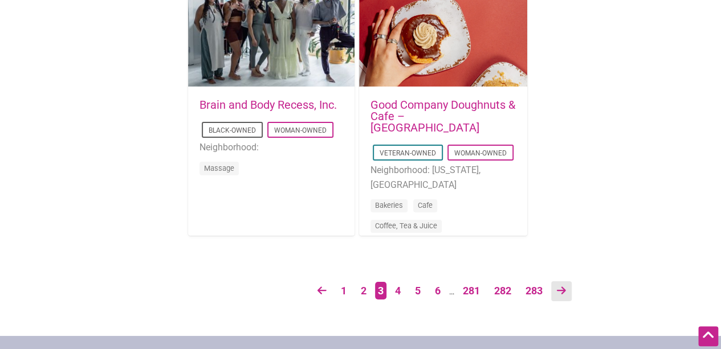
click at [563, 290] on icon at bounding box center [561, 290] width 9 height 10
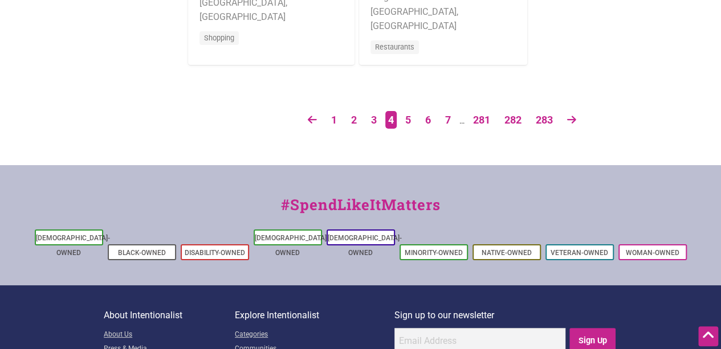
scroll to position [2113, 0]
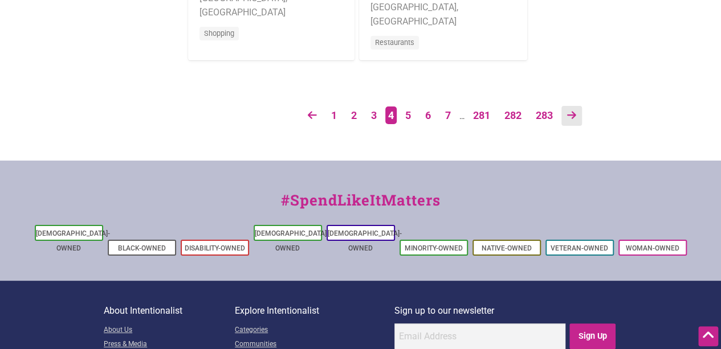
click at [579, 111] on link at bounding box center [571, 116] width 21 height 20
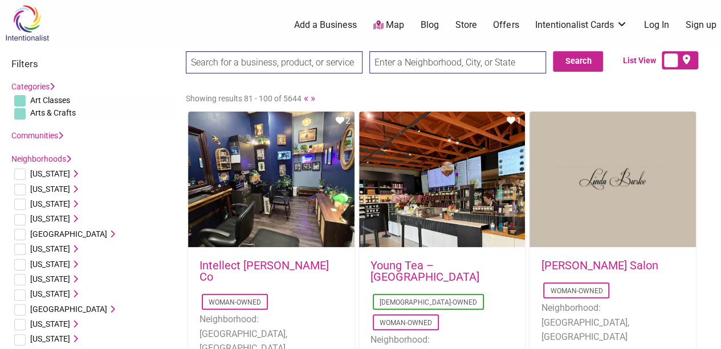
click at [48, 133] on link "Communities" at bounding box center [37, 135] width 52 height 9
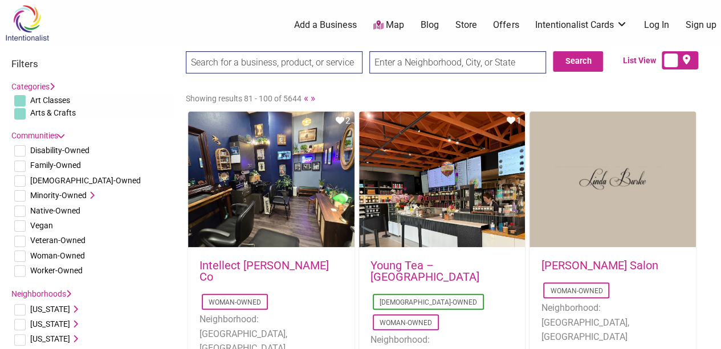
click at [91, 193] on icon at bounding box center [91, 195] width 8 height 8
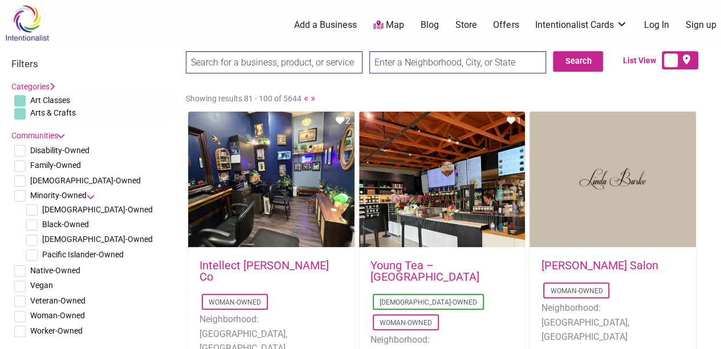
click at [34, 242] on input "checkbox" at bounding box center [31, 240] width 11 height 11
checkbox input "true"
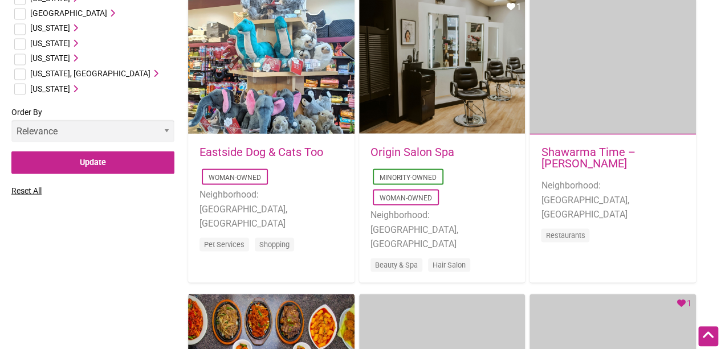
scroll to position [1018, 0]
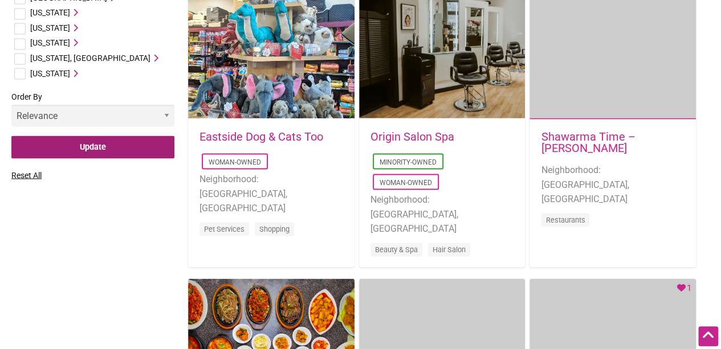
click at [95, 144] on input "Update" at bounding box center [92, 147] width 163 height 23
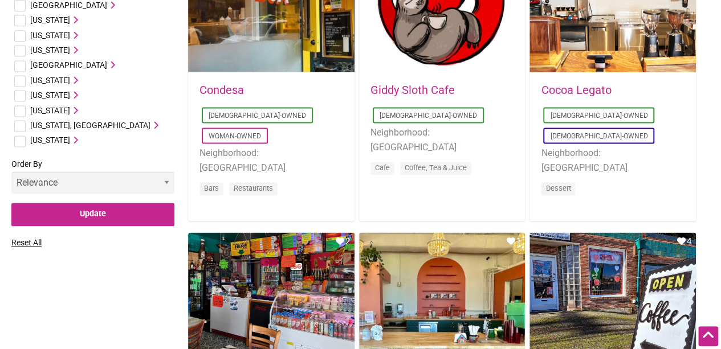
scroll to position [768, 0]
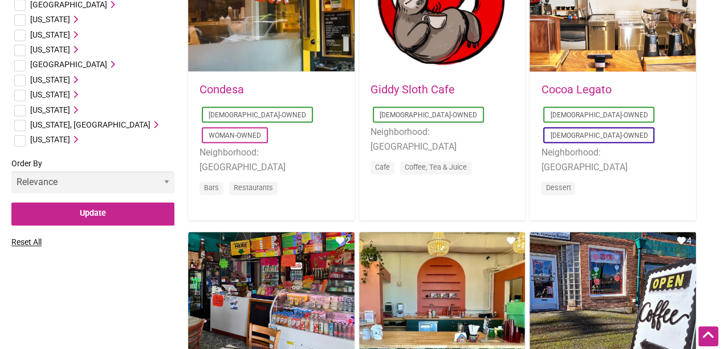
click at [76, 107] on icon at bounding box center [74, 110] width 8 height 8
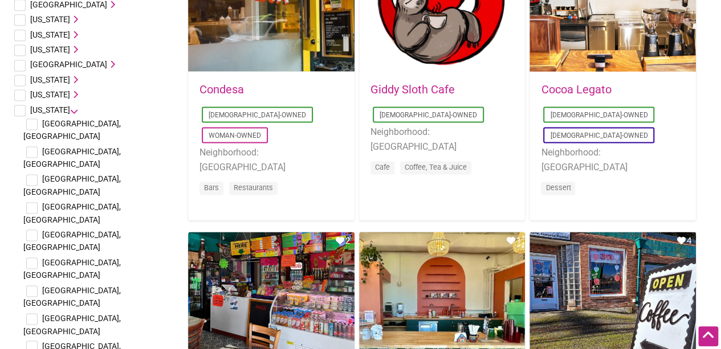
scroll to position [940, 0]
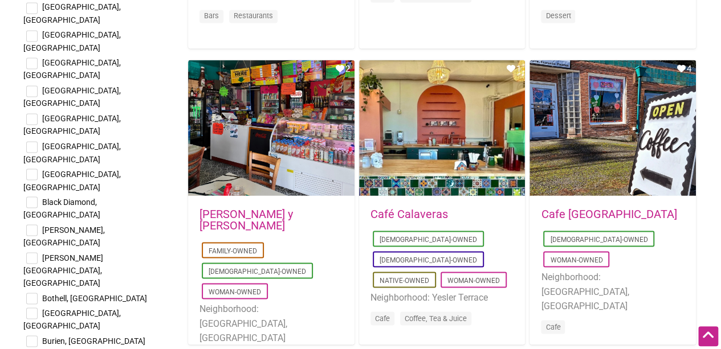
click at [32, 293] on input "checkbox" at bounding box center [31, 298] width 11 height 11
checkbox input "true"
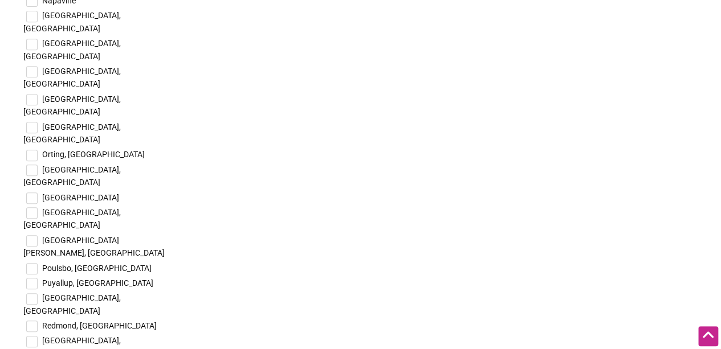
scroll to position [2416, 0]
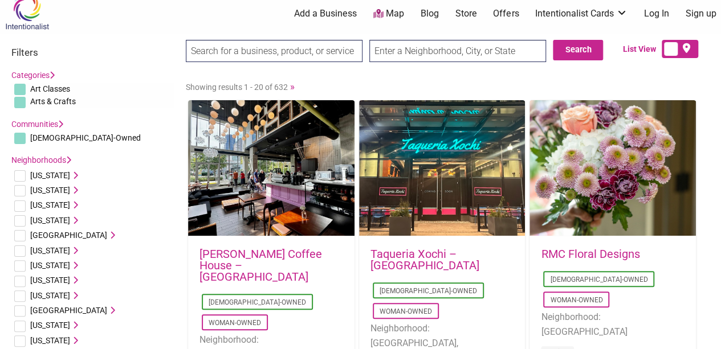
scroll to position [13, 0]
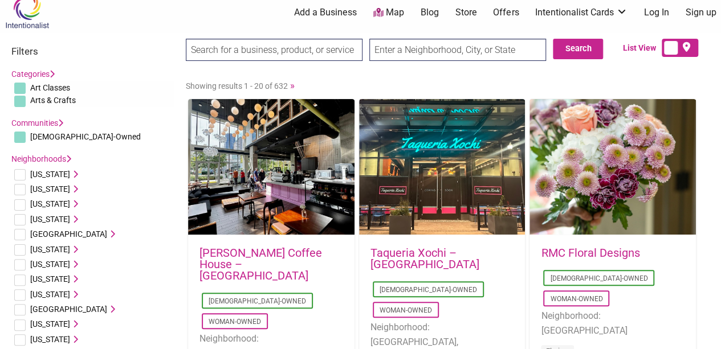
click at [291, 87] on link "»" at bounding box center [292, 85] width 5 height 11
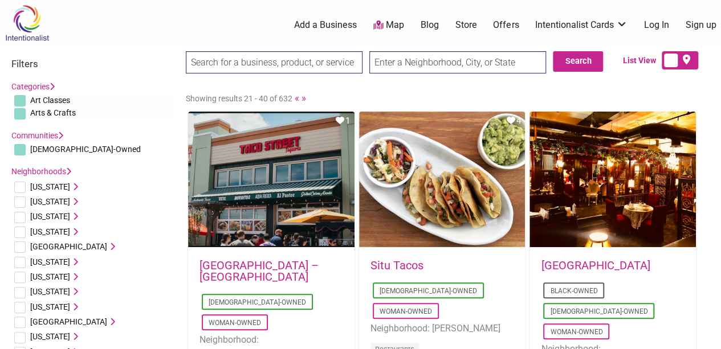
click at [304, 99] on link "»" at bounding box center [303, 97] width 5 height 11
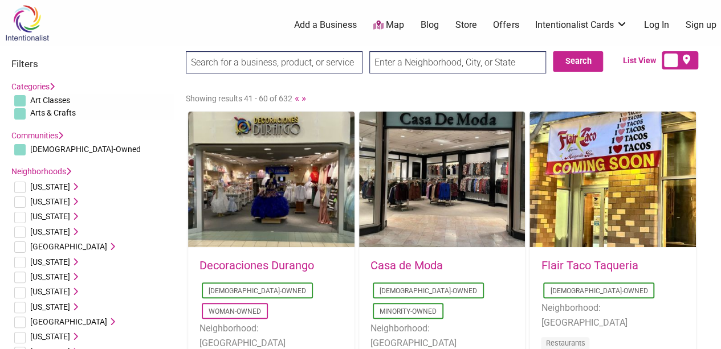
click at [163, 223] on li "[US_STATE] [GEOGRAPHIC_DATA], [GEOGRAPHIC_DATA] [GEOGRAPHIC_DATA], [GEOGRAPHIC_…" at bounding box center [92, 216] width 163 height 15
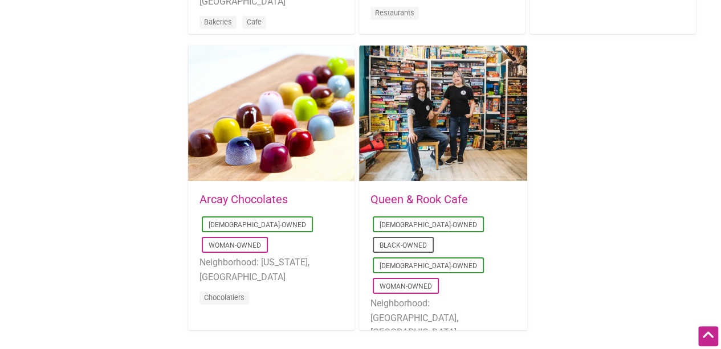
scroll to position [1936, 0]
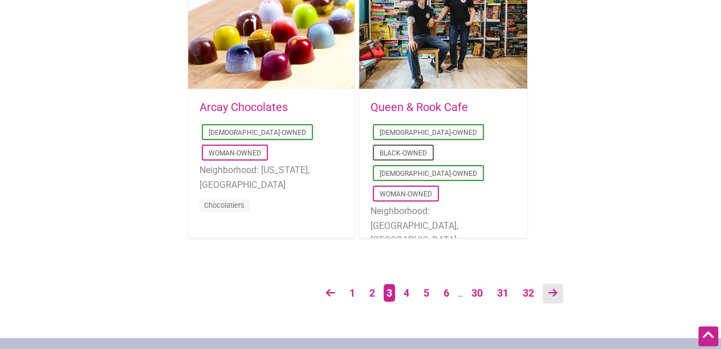
click at [556, 289] on icon at bounding box center [552, 293] width 9 height 10
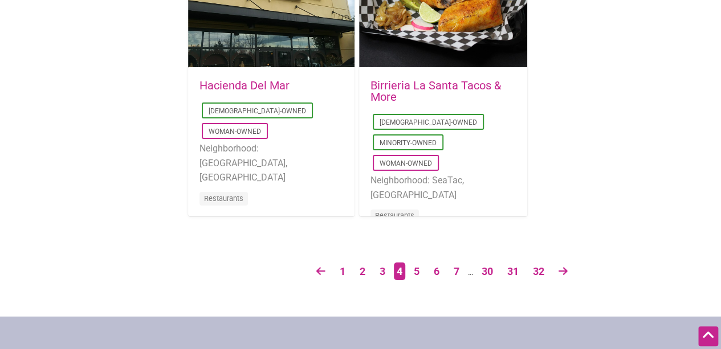
scroll to position [1958, 0]
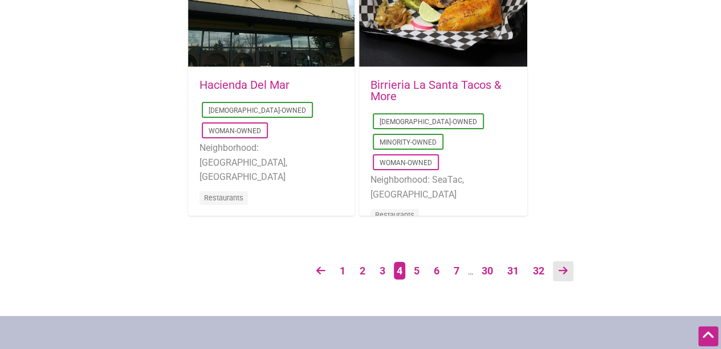
click at [562, 271] on icon at bounding box center [562, 270] width 9 height 10
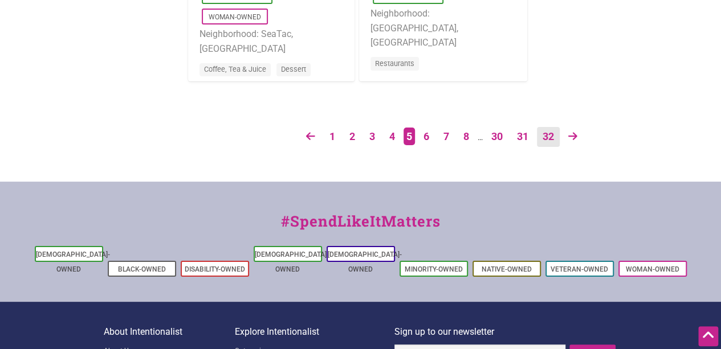
scroll to position [2093, 0]
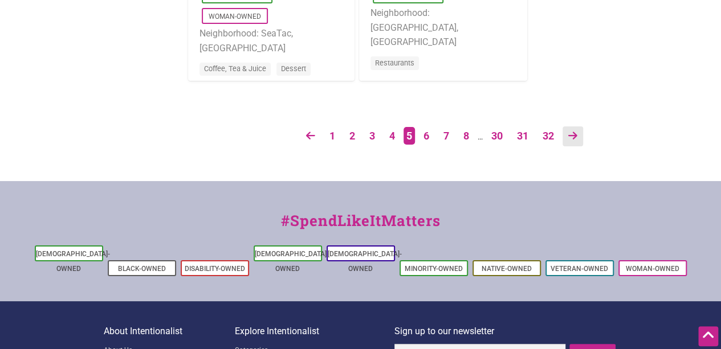
click at [579, 135] on link at bounding box center [572, 136] width 21 height 20
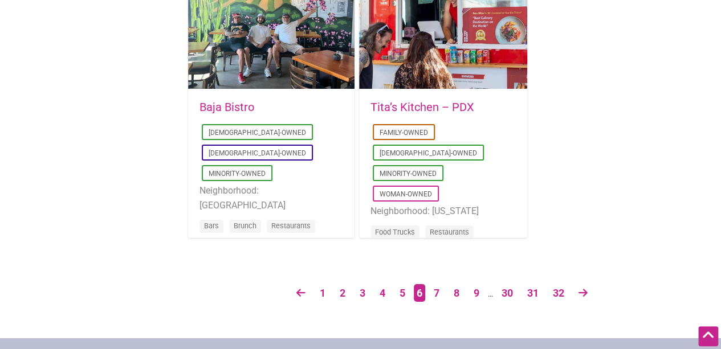
scroll to position [1941, 0]
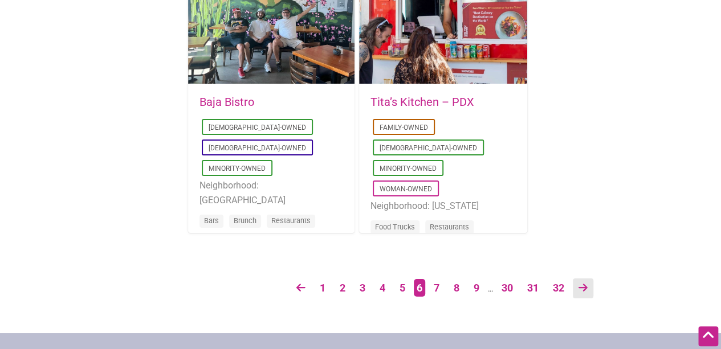
click at [583, 285] on icon at bounding box center [582, 288] width 9 height 10
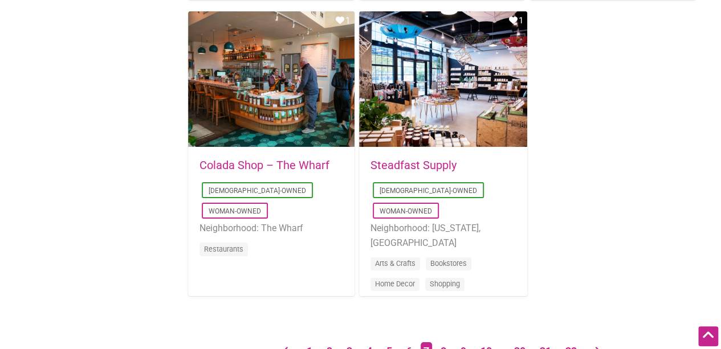
scroll to position [1903, 0]
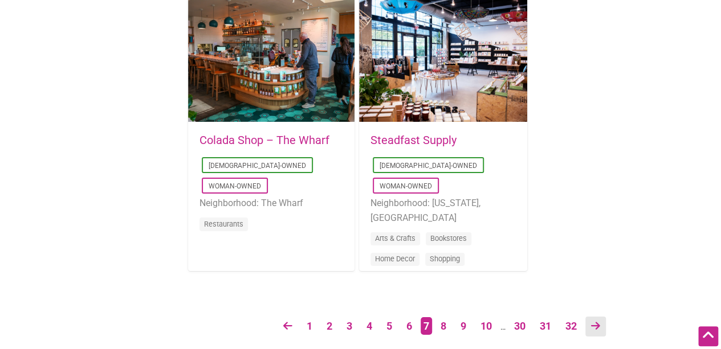
click at [596, 322] on icon at bounding box center [595, 326] width 9 height 10
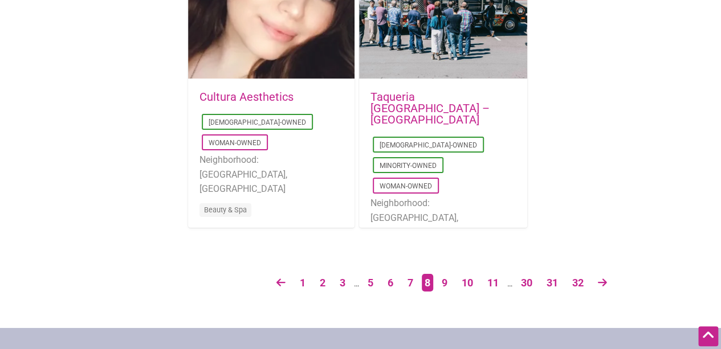
scroll to position [1968, 0]
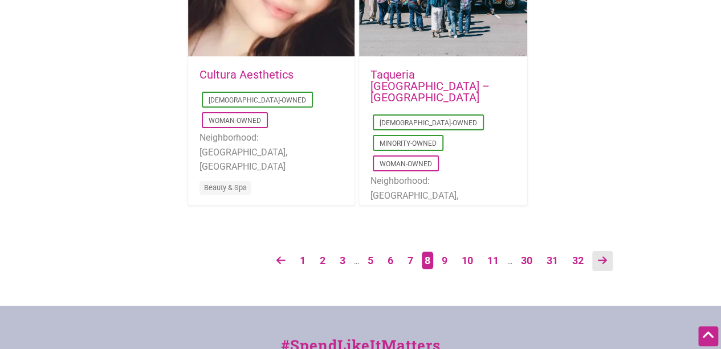
click at [604, 256] on icon at bounding box center [602, 260] width 9 height 10
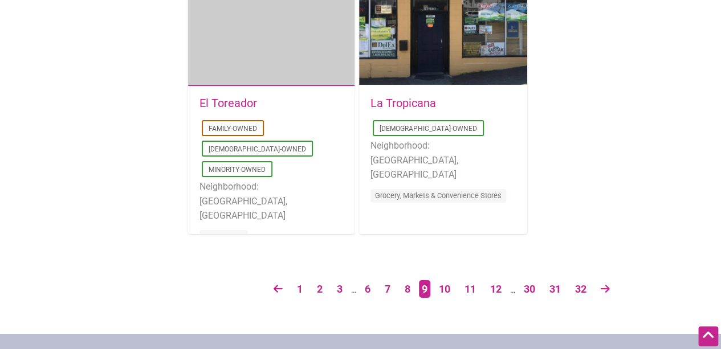
scroll to position [1944, 0]
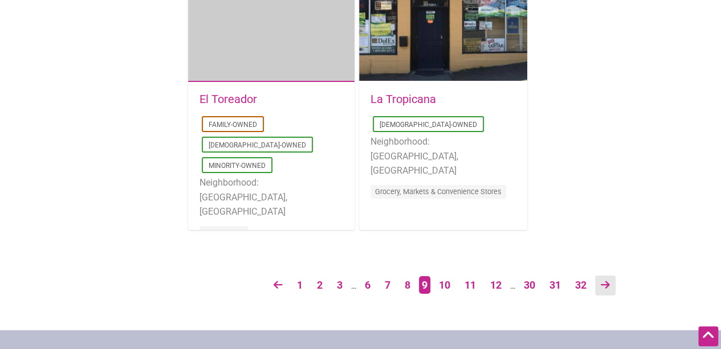
click at [613, 281] on link at bounding box center [605, 286] width 21 height 20
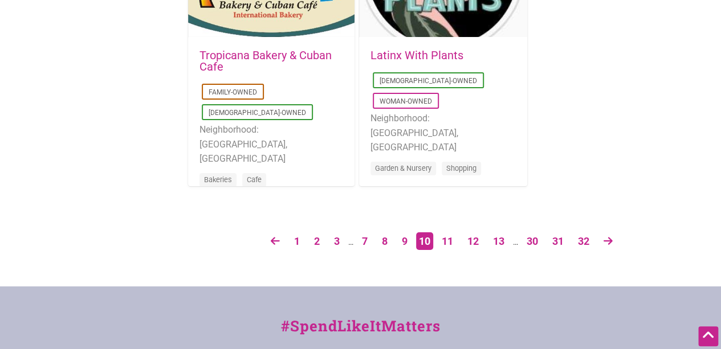
scroll to position [1988, 0]
click at [617, 244] on link at bounding box center [608, 241] width 21 height 20
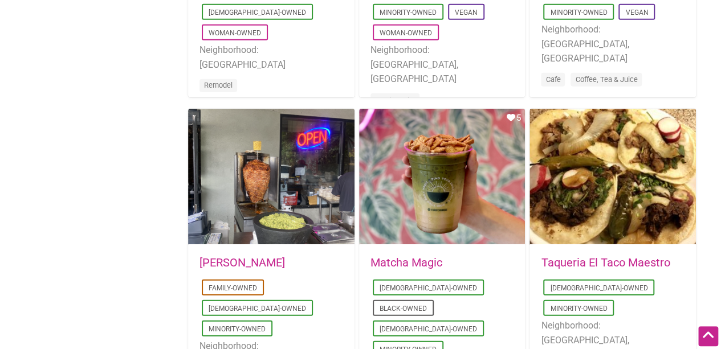
scroll to position [1484, 0]
